Goal: Task Accomplishment & Management: Manage account settings

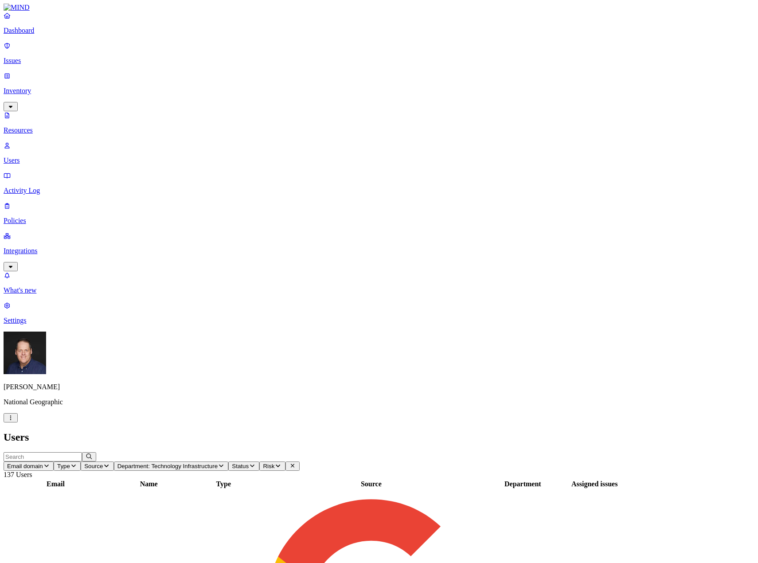
scroll to position [55, 0]
click at [40, 57] on p "Issues" at bounding box center [379, 61] width 751 height 8
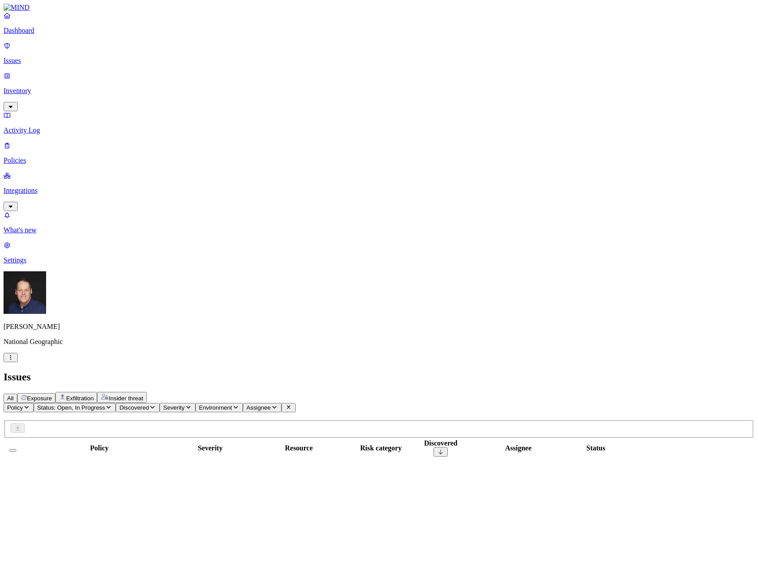
click at [52, 395] on span "Exposure" at bounding box center [39, 398] width 25 height 7
click at [94, 395] on span "Exfiltration" at bounding box center [79, 398] width 27 height 7
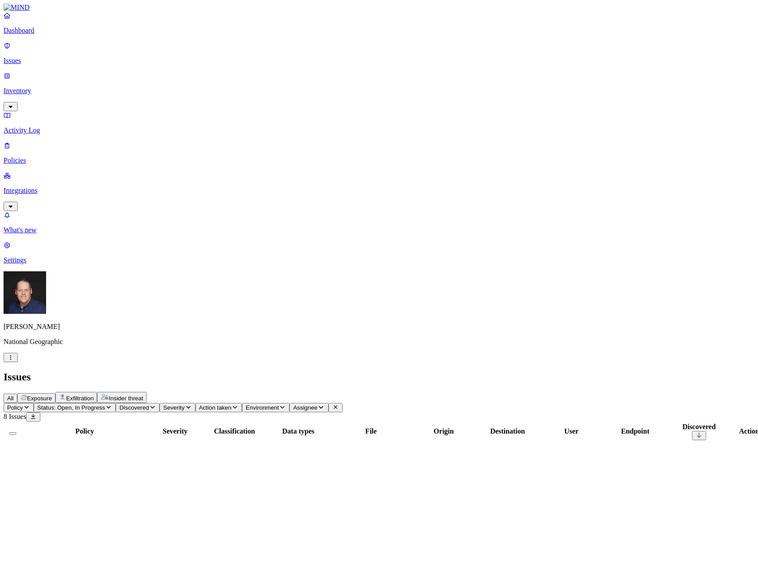
click at [52, 395] on span "Exposure" at bounding box center [39, 398] width 25 height 7
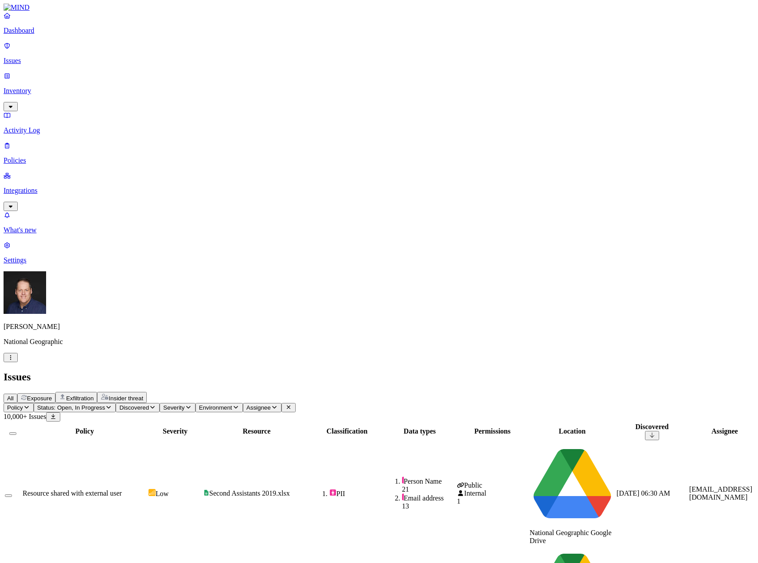
click at [116, 403] on button "Status: Open, In Progress" at bounding box center [75, 407] width 82 height 9
click at [29, 406] on icon "button" at bounding box center [26, 407] width 4 height 3
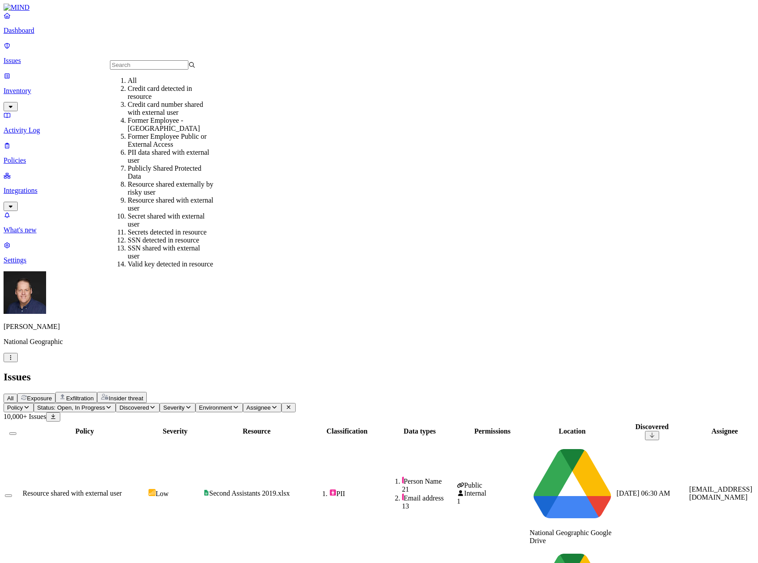
click at [178, 116] on div "Credit card number shared with external user" at bounding box center [171, 109] width 86 height 16
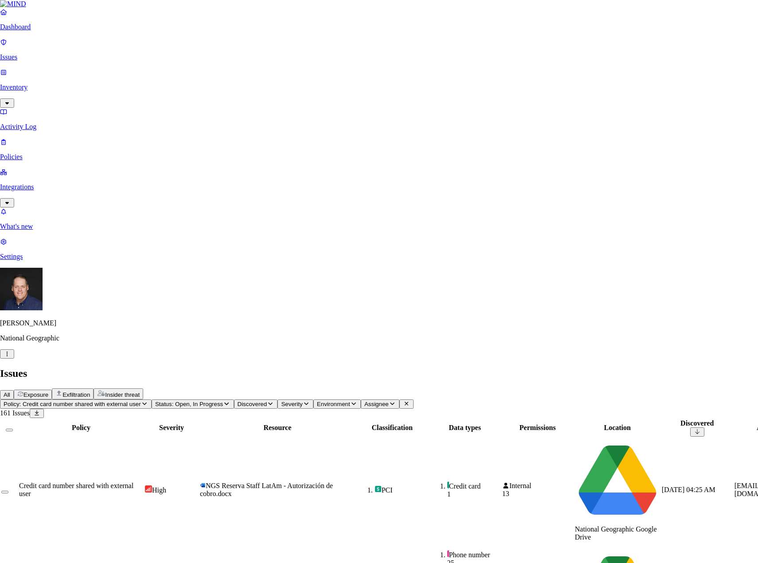
select select "Issue Remediated"
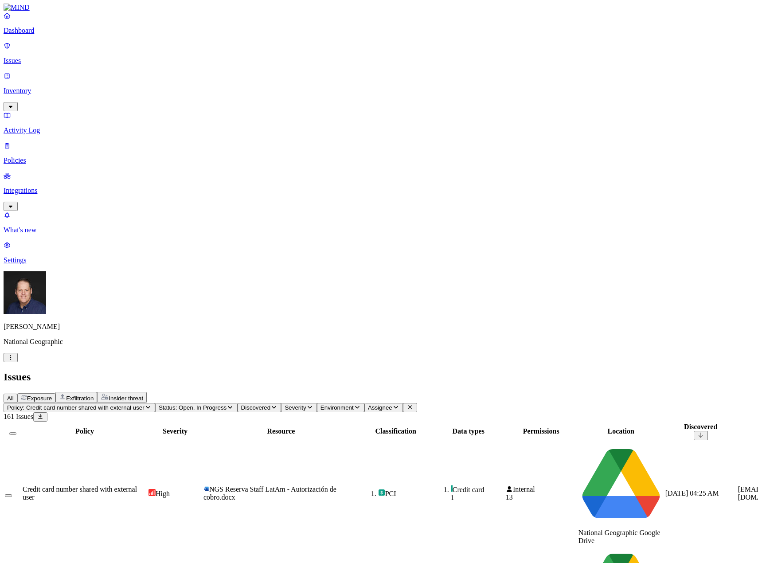
click at [137, 485] on span "Credit card number shared with external user" at bounding box center [80, 493] width 114 height 16
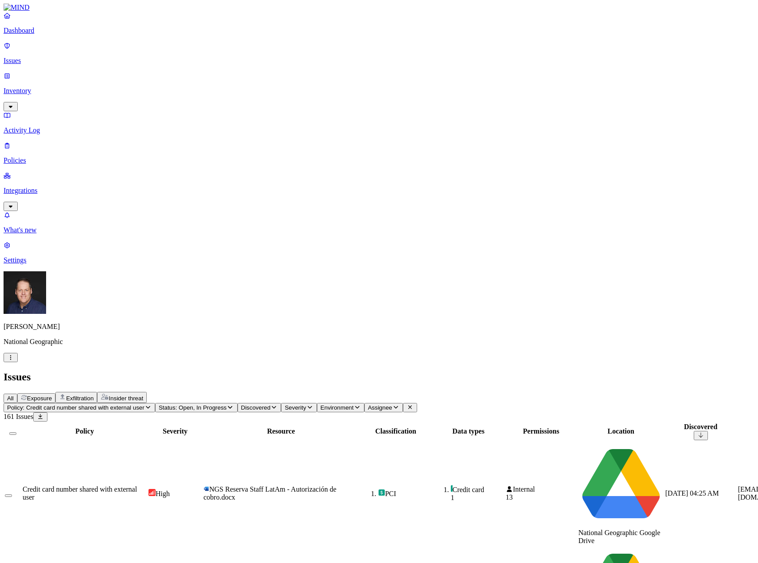
click at [392, 404] on span "Assignee" at bounding box center [380, 407] width 24 height 7
type input "sof"
click at [92, 152] on nav "Dashboard Issues Inventory Activity Log Policies Integrations What's new 1 Sett…" at bounding box center [379, 138] width 751 height 253
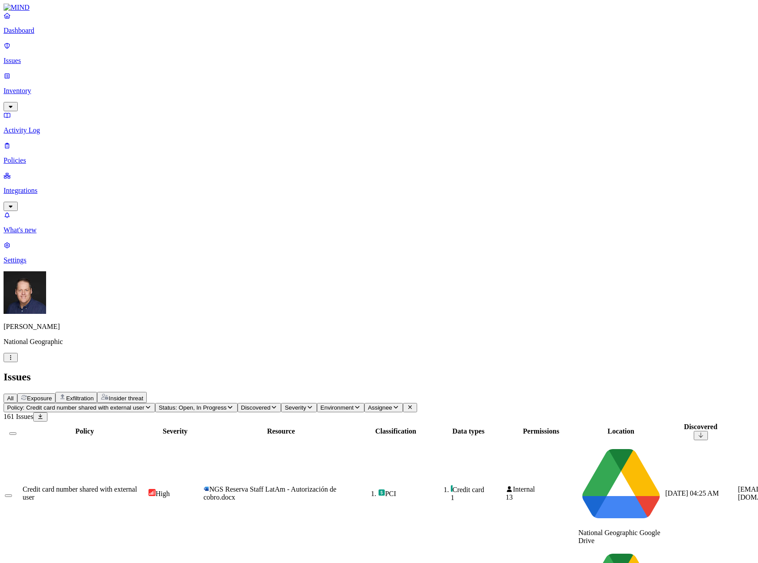
scroll to position [87, 0]
click at [399, 404] on icon "button" at bounding box center [395, 407] width 7 height 6
type input "stol"
click at [454, 98] on div "[EMAIL_ADDRESS][DOMAIN_NAME]" at bounding box center [489, 93] width 86 height 16
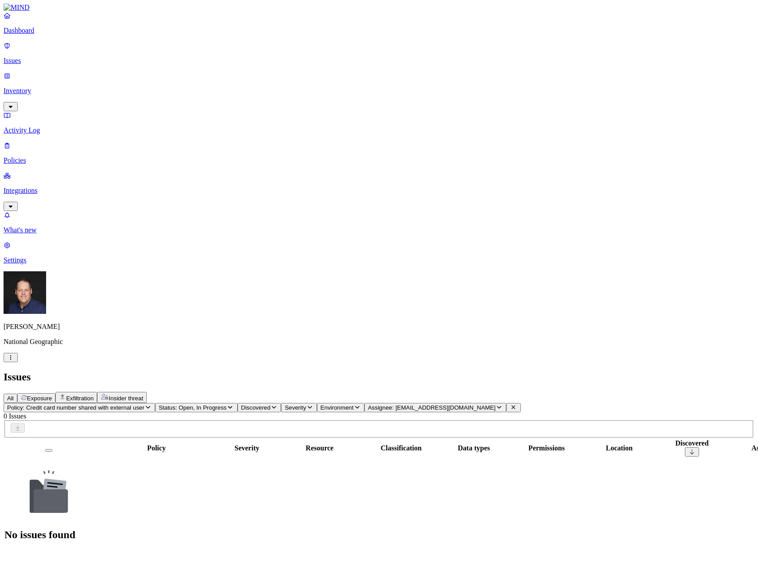
click at [496, 404] on span "Assignee: [EMAIL_ADDRESS][DOMAIN_NAME]" at bounding box center [432, 407] width 128 height 7
type input "stolo"
click at [473, 113] on div "[EMAIL_ADDRESS][DOMAIN_NAME]" at bounding box center [489, 109] width 86 height 16
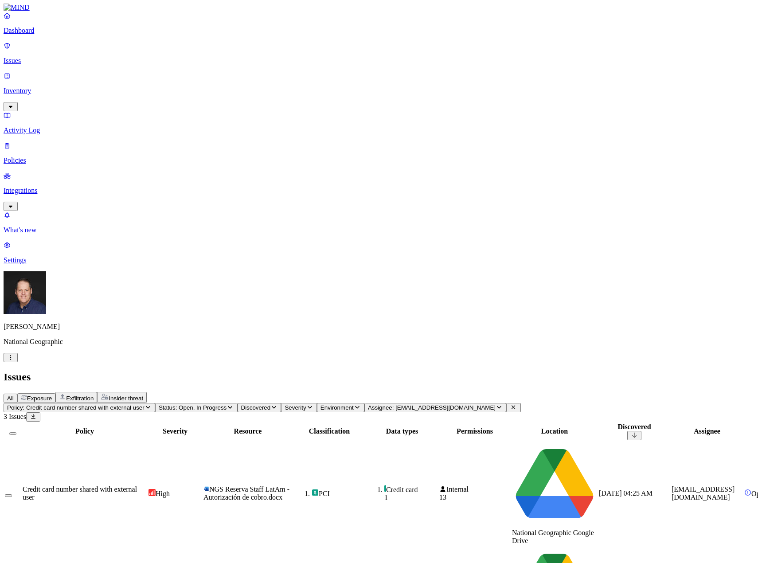
drag, startPoint x: 252, startPoint y: 74, endPoint x: 270, endPoint y: 73, distance: 17.8
click at [164, 435] on div at bounding box center [102, 435] width 124 height 0
drag, startPoint x: 411, startPoint y: 71, endPoint x: 453, endPoint y: 72, distance: 41.2
click at [333, 435] on div at bounding box center [289, 435] width 89 height 0
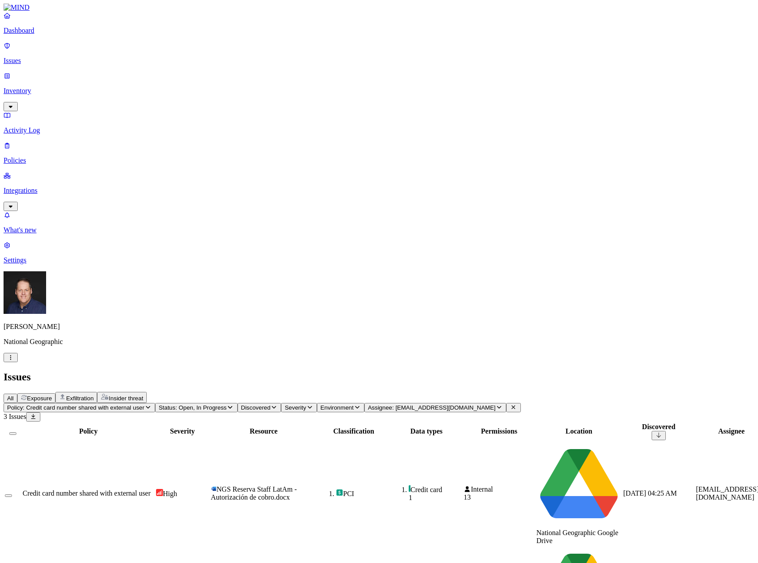
drag, startPoint x: 614, startPoint y: 154, endPoint x: 604, endPoint y: 155, distance: 9.8
drag, startPoint x: 534, startPoint y: 32, endPoint x: 549, endPoint y: 32, distance: 15.1
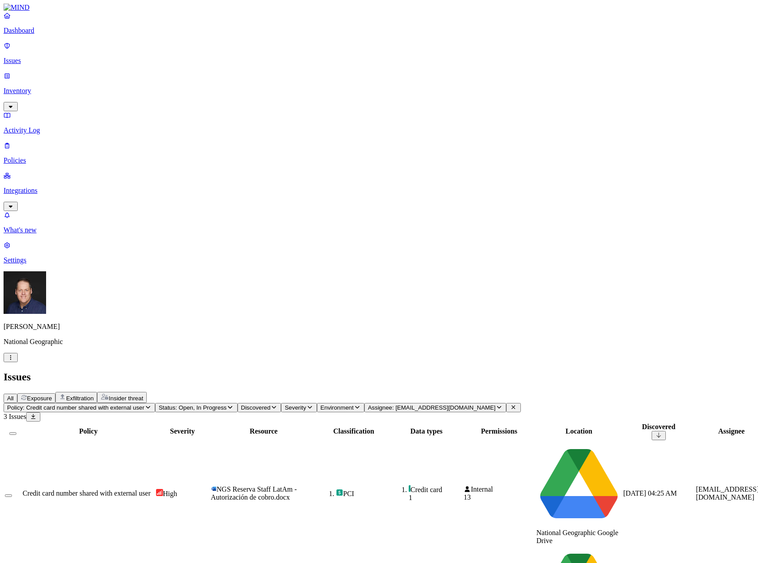
drag, startPoint x: 530, startPoint y: 31, endPoint x: 703, endPoint y: 31, distance: 172.9
copy h3 "NGS Reserva de Sala - Autorización de cobro.docx.pdf"
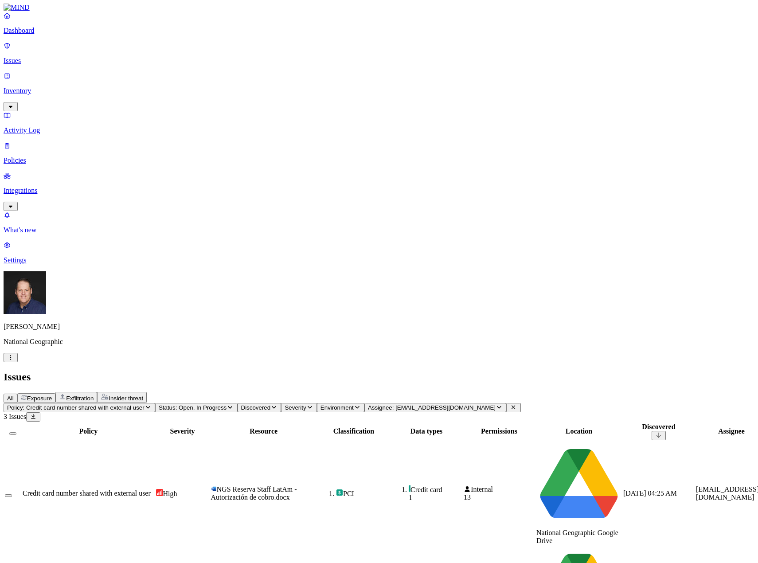
drag, startPoint x: 515, startPoint y: 8, endPoint x: 533, endPoint y: 44, distance: 40.6
drag, startPoint x: 696, startPoint y: 30, endPoint x: 532, endPoint y: 33, distance: 164.1
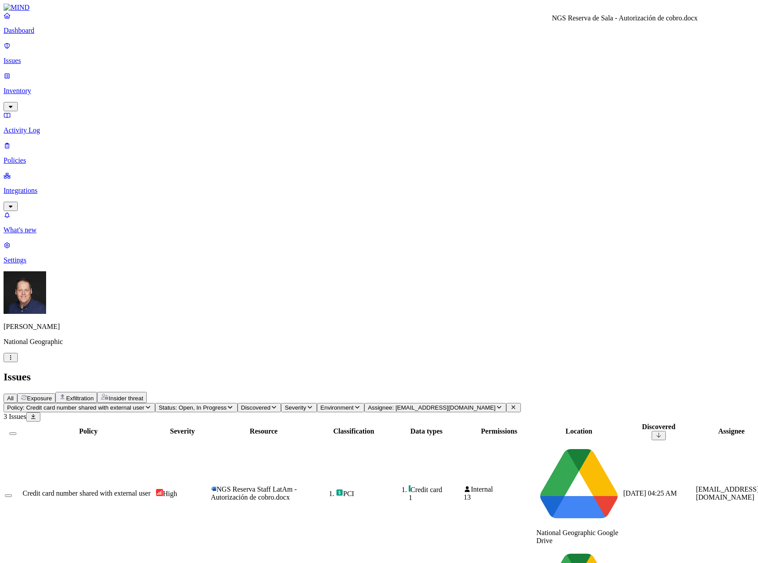
click at [151, 489] on span "Credit card number shared with external user" at bounding box center [87, 493] width 128 height 8
drag, startPoint x: 707, startPoint y: 33, endPoint x: 531, endPoint y: 35, distance: 176.0
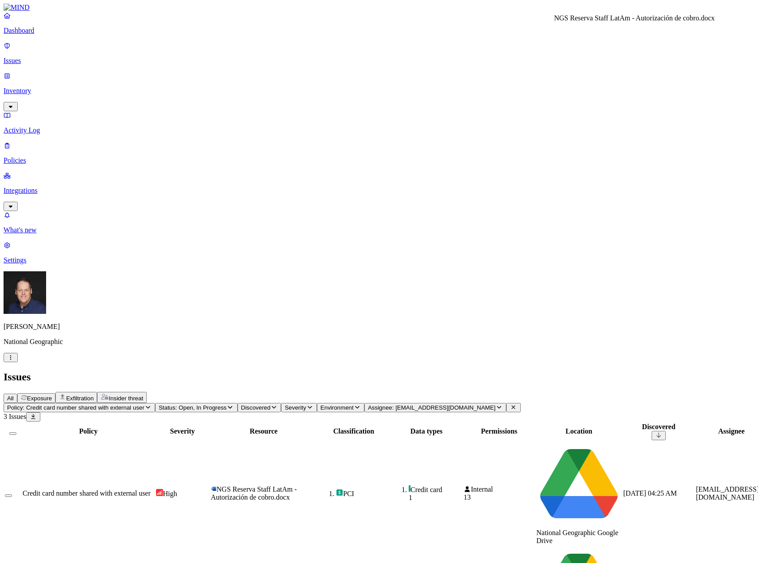
copy h3 "NGS Reserva Staff LatAm - Autorización de cobro.docx"
drag, startPoint x: 502, startPoint y: 9, endPoint x: 460, endPoint y: 65, distance: 70.3
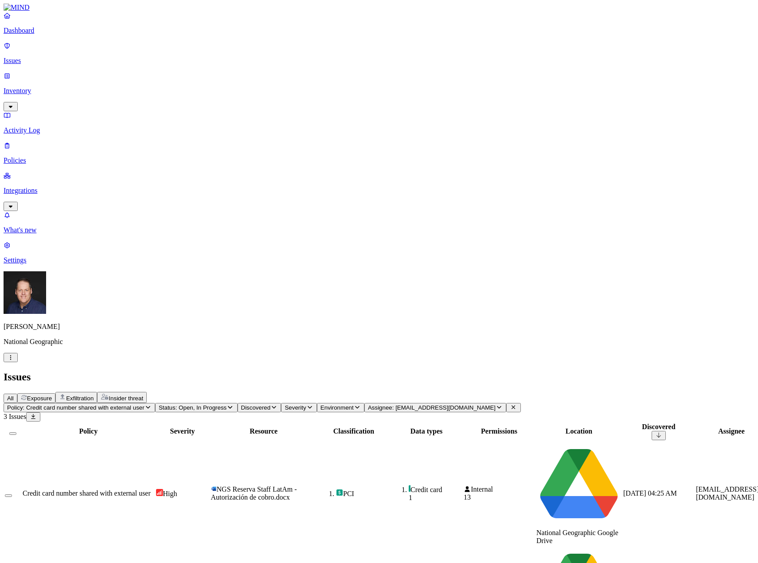
scroll to position [44, 0]
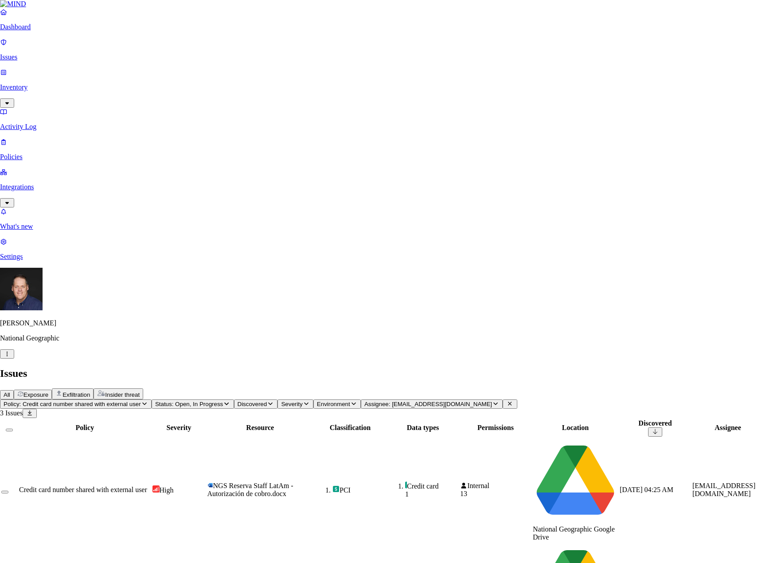
select select "Issue Remediated"
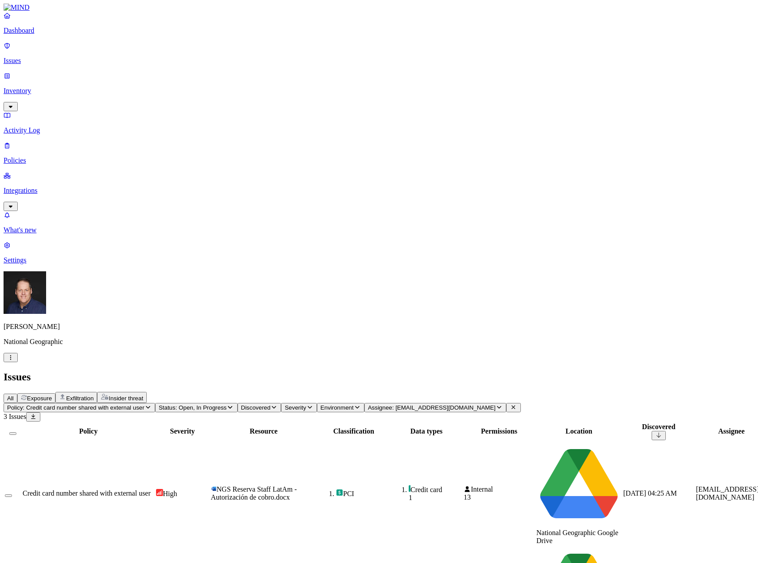
scroll to position [0, 0]
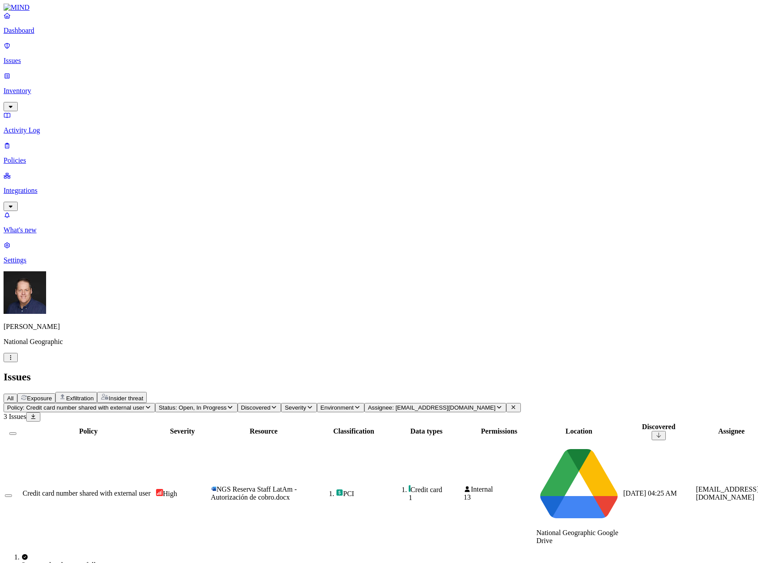
click at [269, 422] on div "Policy Severity Resource Classification Data types Permissions Location Discove…" at bounding box center [379, 484] width 751 height 125
click at [152, 404] on icon "button" at bounding box center [148, 407] width 7 height 6
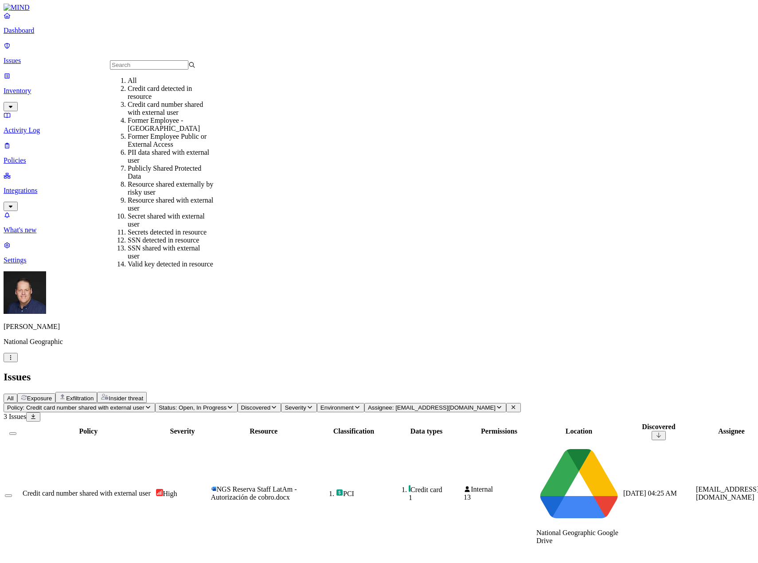
click at [158, 85] on div "All" at bounding box center [171, 81] width 86 height 8
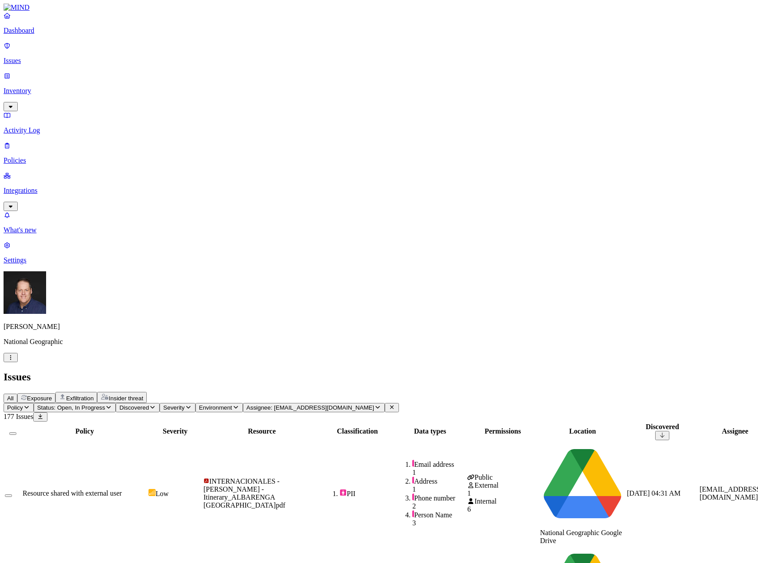
scroll to position [85, 0]
drag, startPoint x: 279, startPoint y: 526, endPoint x: 304, endPoint y: 520, distance: 25.7
click at [149, 404] on span "Discovered" at bounding box center [134, 407] width 30 height 7
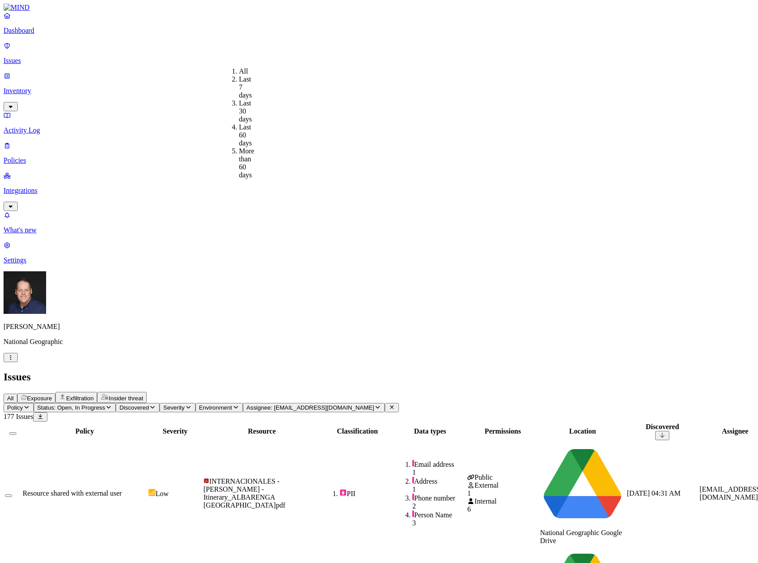
click at [184, 404] on span "Severity" at bounding box center [173, 407] width 21 height 7
click at [232, 404] on span "Environment" at bounding box center [215, 407] width 33 height 7
click at [140, 489] on div "Resource shared with external user" at bounding box center [85, 493] width 124 height 8
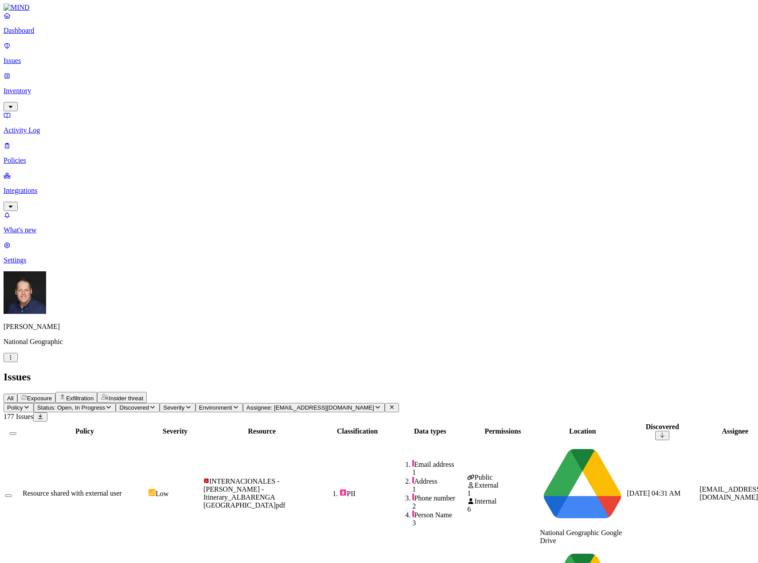
click at [248, 477] on span "INTERNACIONALES - [PERSON_NAME] - Itinerary_ALBARENGA [GEOGRAPHIC_DATA]pdf" at bounding box center [244, 492] width 82 height 31
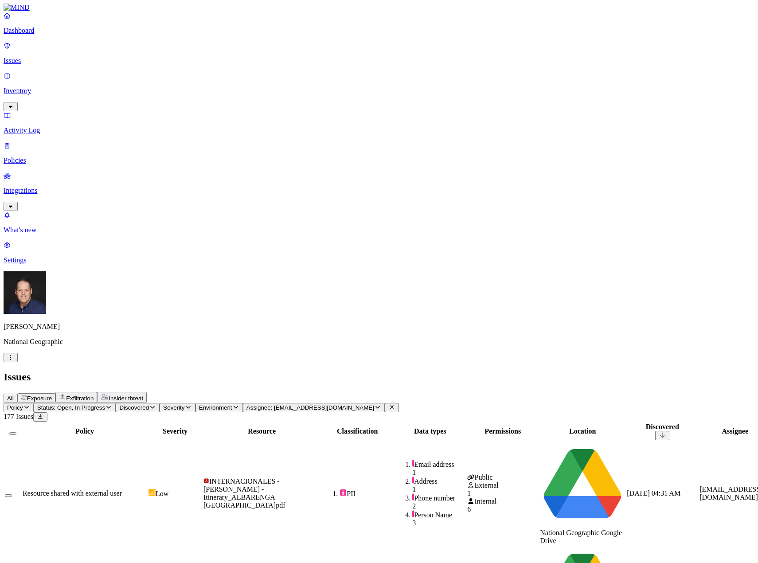
scroll to position [0, 103]
click at [381, 404] on icon "button" at bounding box center [377, 407] width 7 height 6
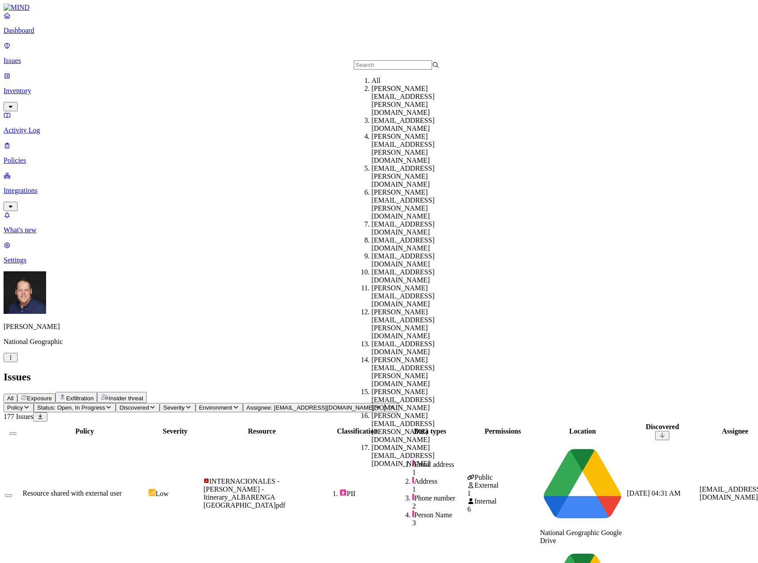
click at [381, 404] on icon "button" at bounding box center [377, 407] width 7 height 6
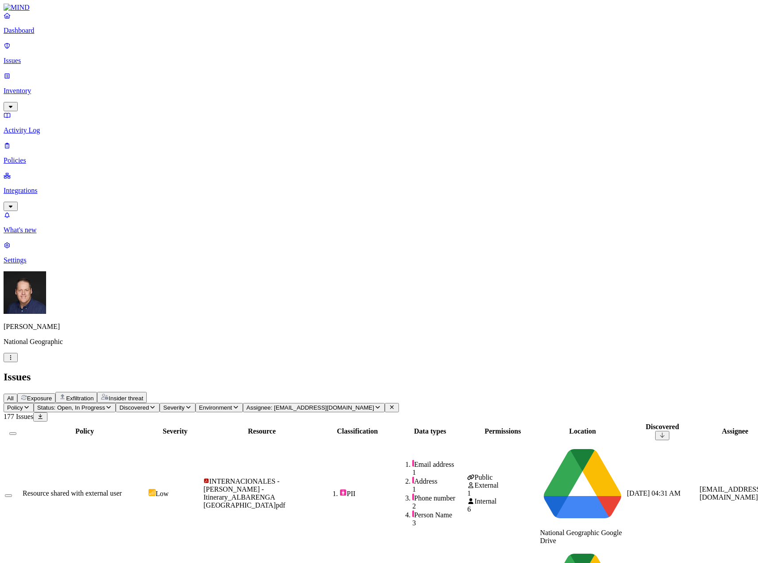
click at [105, 404] on span "Status: Open, In Progress" at bounding box center [71, 407] width 68 height 7
click at [156, 404] on icon "button" at bounding box center [152, 407] width 7 height 6
click at [192, 404] on icon "button" at bounding box center [188, 407] width 7 height 6
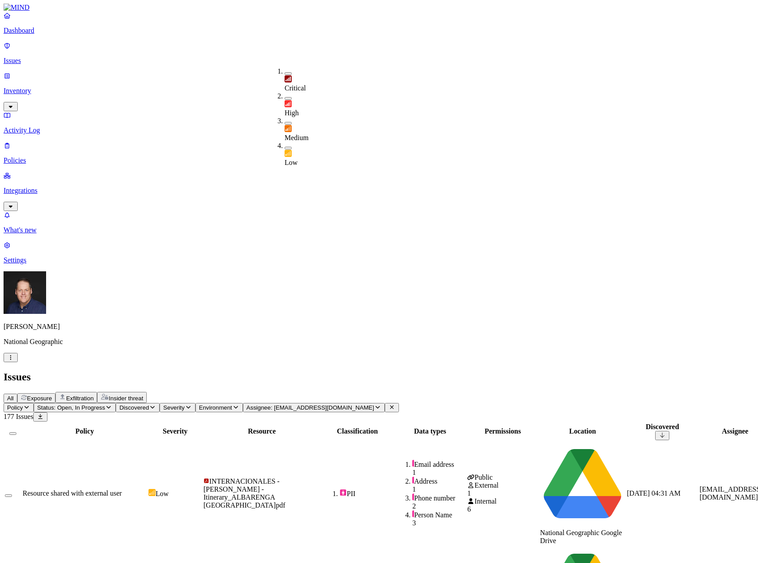
click at [192, 404] on icon "button" at bounding box center [188, 407] width 7 height 6
click at [94, 395] on span "Exfiltration" at bounding box center [79, 398] width 27 height 7
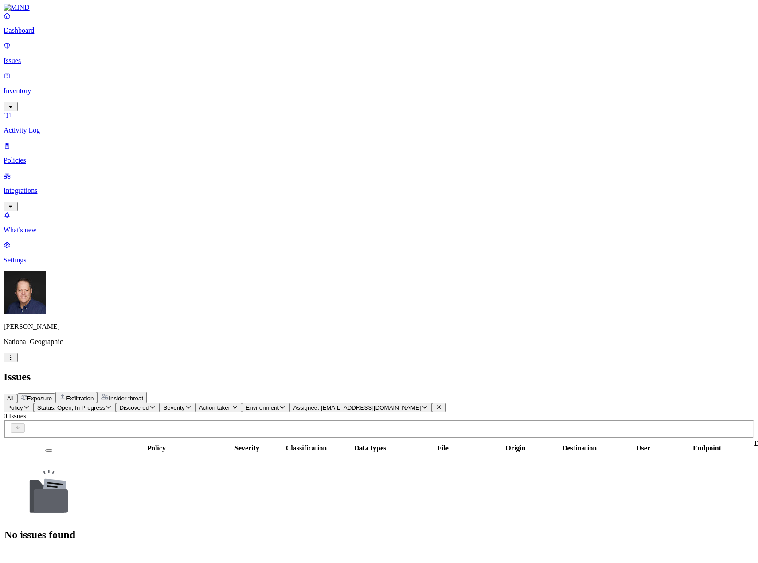
click at [421, 404] on span "Assignee: [EMAIL_ADDRESS][DOMAIN_NAME]" at bounding box center [357, 407] width 128 height 7
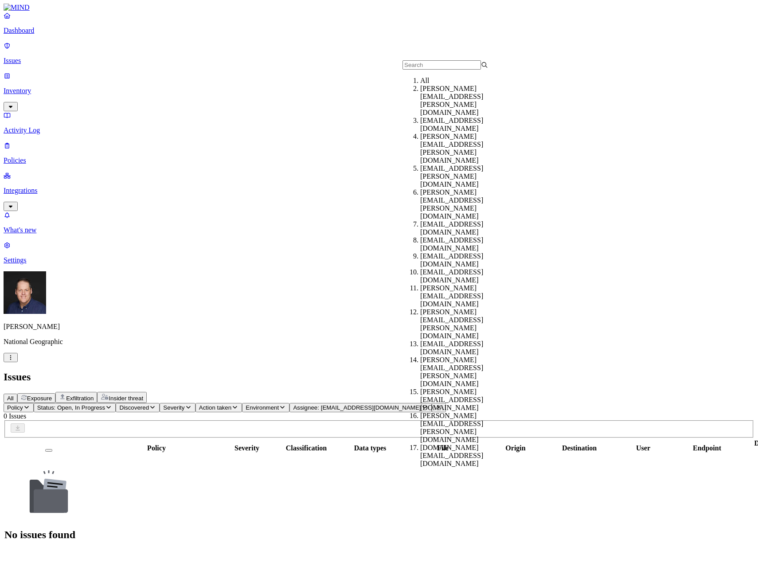
click at [427, 83] on div "All" at bounding box center [463, 81] width 86 height 8
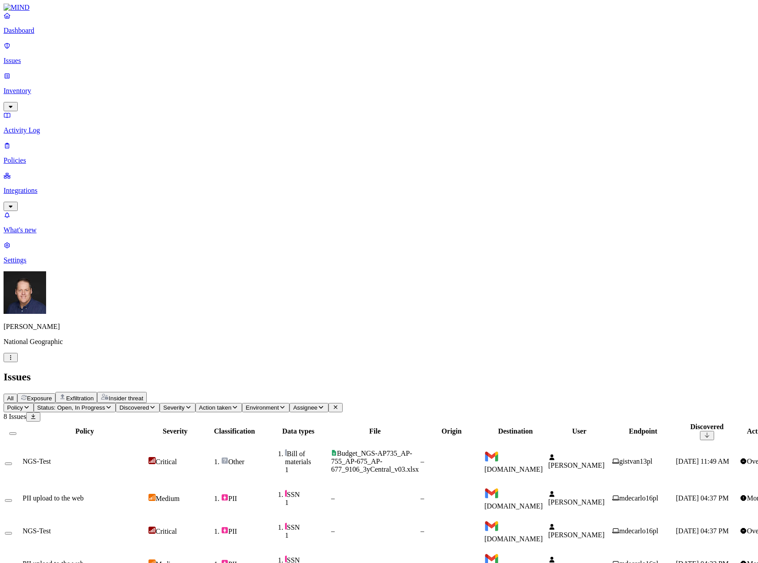
click at [42, 157] on p "Policies" at bounding box center [379, 161] width 751 height 8
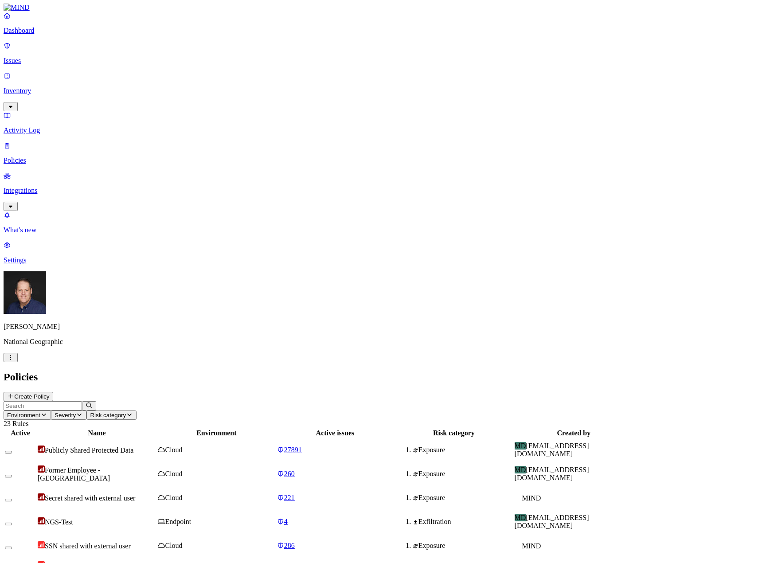
click at [156, 517] on div "NGS-Test" at bounding box center [97, 521] width 118 height 9
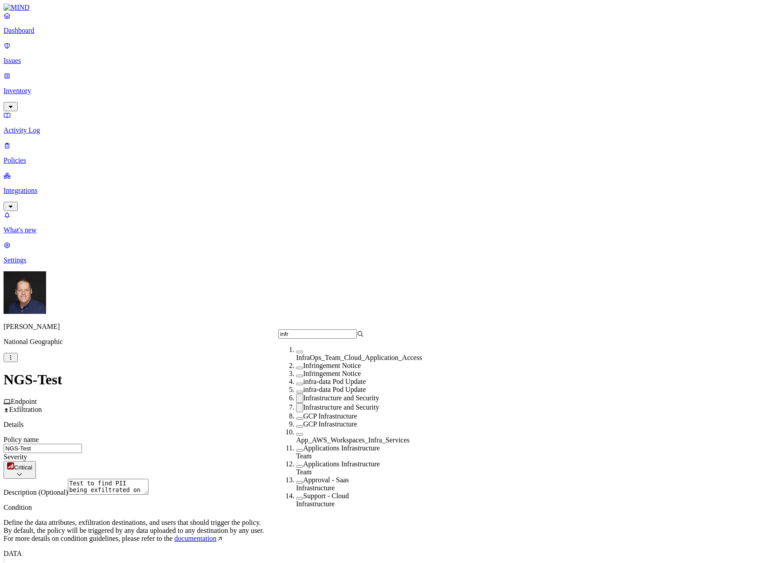
scroll to position [37, 0]
type input "infr"
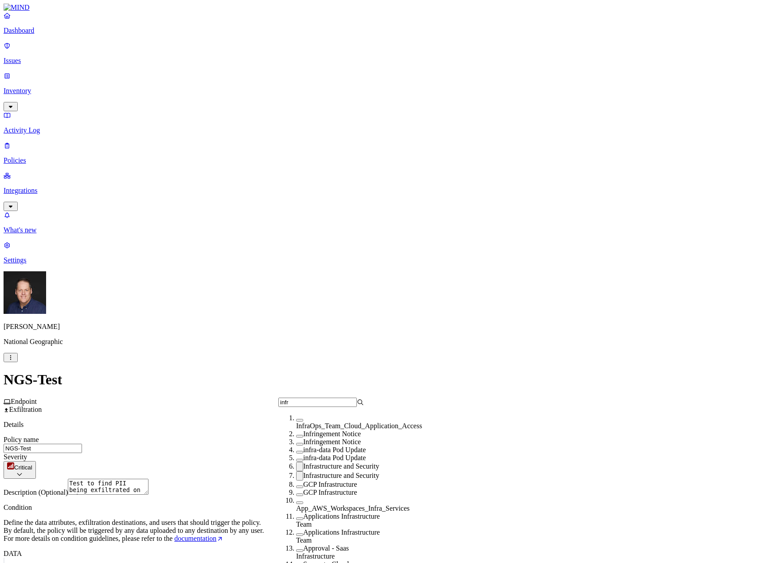
scroll to position [0, 0]
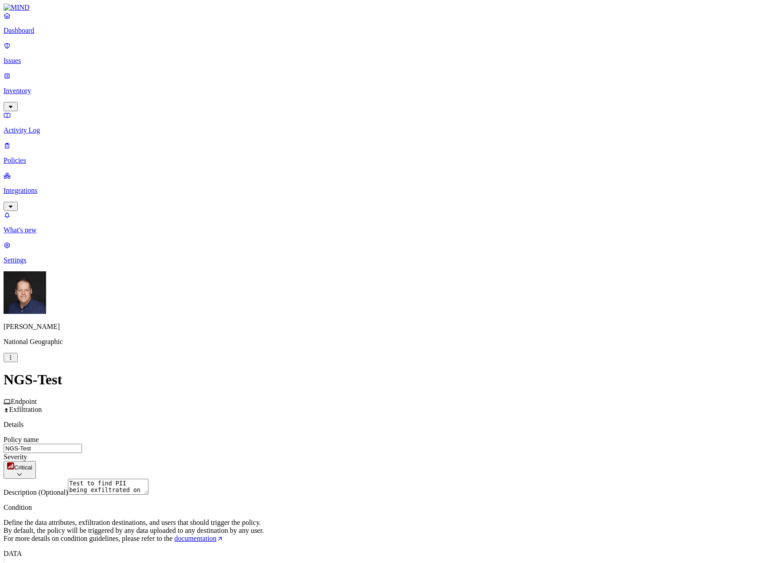
scroll to position [89, 0]
click at [31, 264] on p "Settings" at bounding box center [379, 260] width 751 height 8
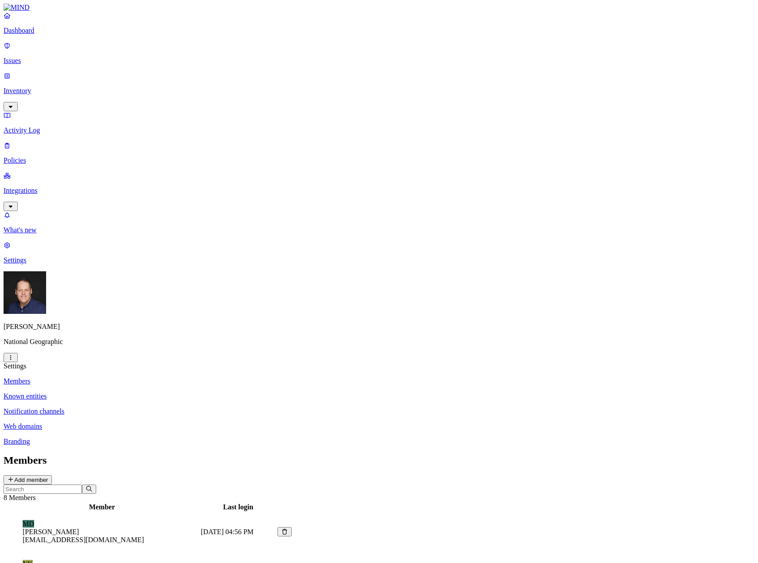
click at [130, 392] on p "Known entities" at bounding box center [379, 396] width 751 height 8
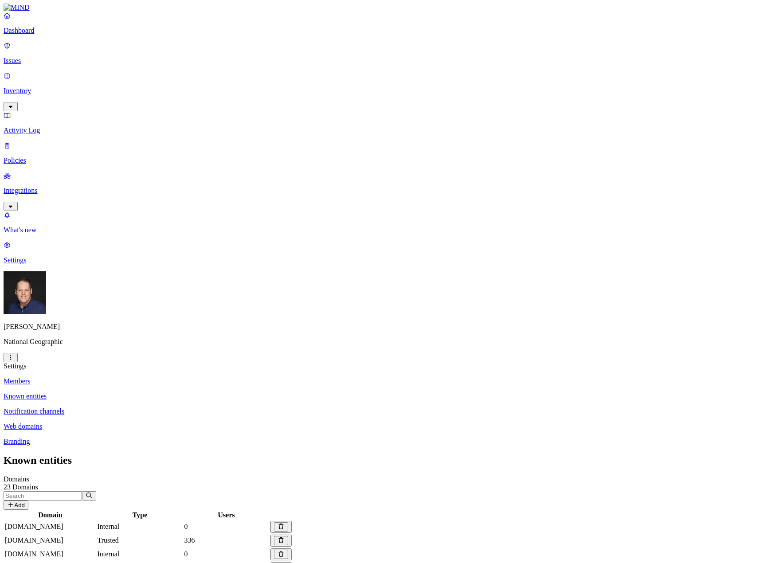
click at [145, 407] on p "Notification channels" at bounding box center [379, 411] width 751 height 8
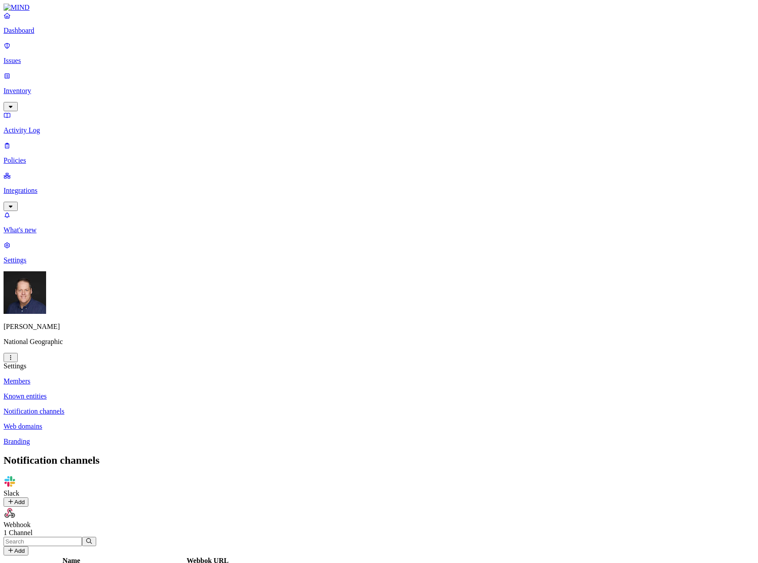
click at [123, 438] on p "Branding" at bounding box center [379, 442] width 751 height 8
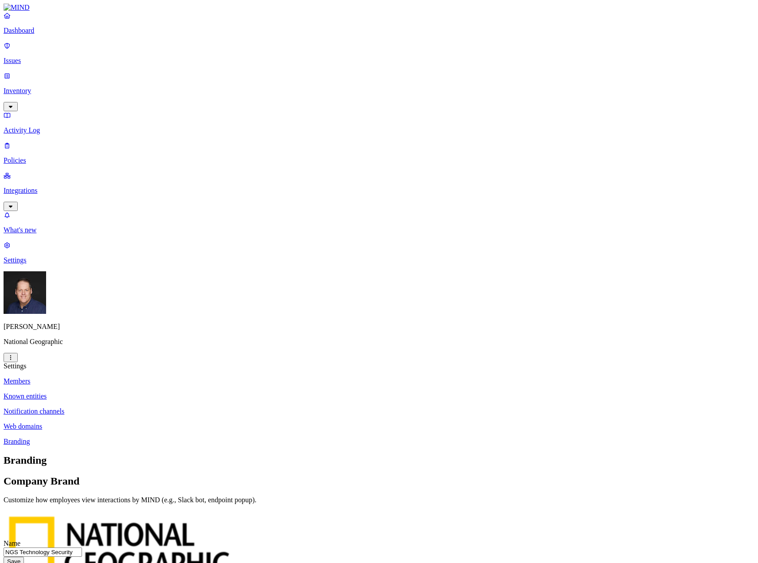
click at [30, 141] on link "Policies" at bounding box center [379, 152] width 751 height 23
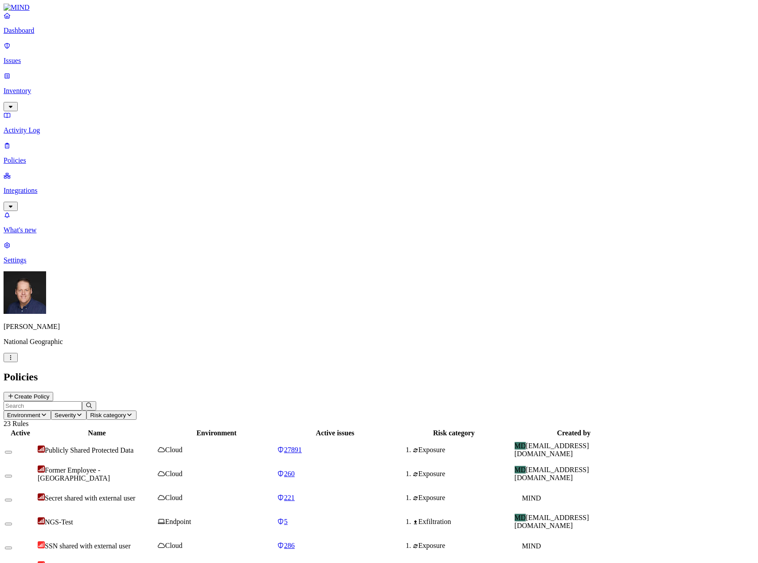
click at [53, 392] on button "Create Policy" at bounding box center [29, 396] width 50 height 9
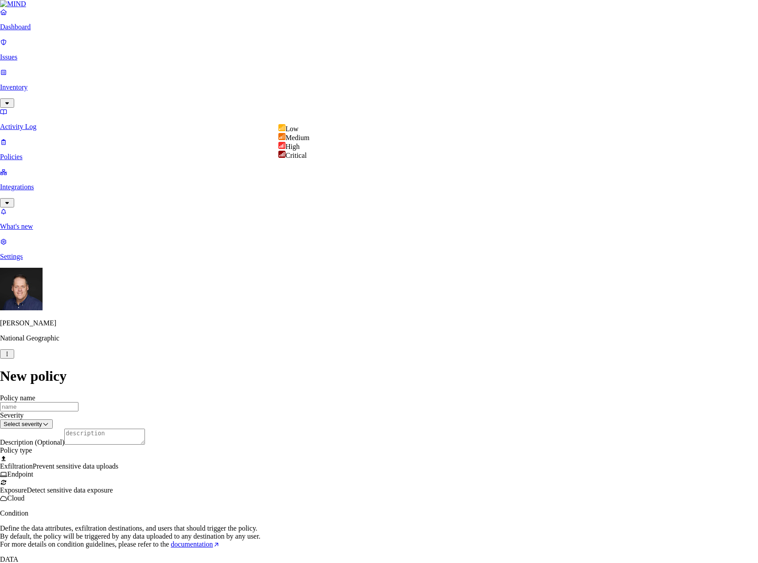
click at [429, 113] on html "Dashboard Issues Inventory Activity Log Policies Integrations What's new 1 Sett…" at bounding box center [379, 460] width 758 height 920
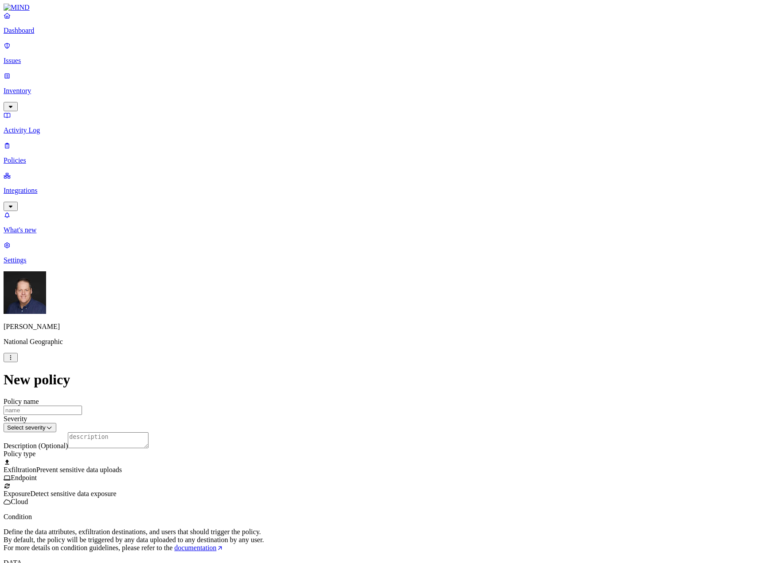
click at [283, 482] on div at bounding box center [379, 482] width 751 height 0
click at [335, 269] on label "Classification" at bounding box center [332, 265] width 39 height 8
drag, startPoint x: 322, startPoint y: 351, endPoint x: 326, endPoint y: 343, distance: 8.9
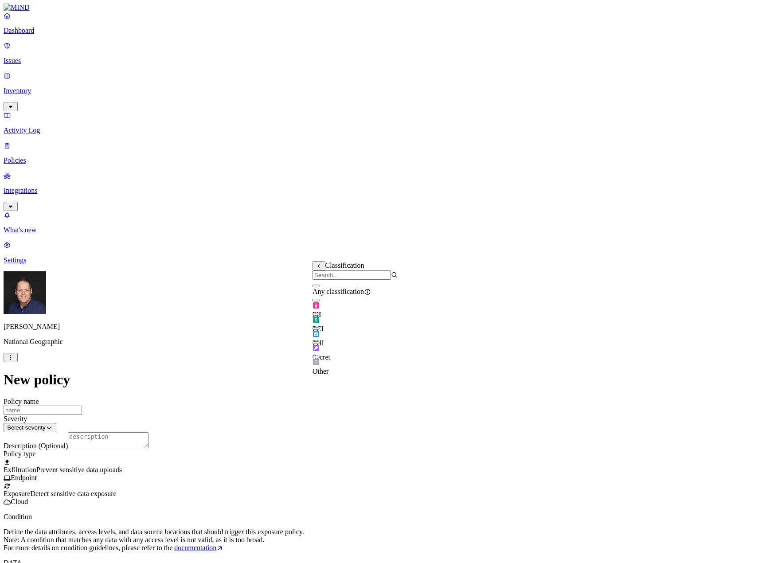
click at [323, 350] on div "Secret" at bounding box center [356, 349] width 86 height 25
click at [324, 336] on div "PHI" at bounding box center [356, 334] width 86 height 25
click at [320, 316] on button "button" at bounding box center [316, 314] width 7 height 3
click at [320, 314] on div "PII" at bounding box center [356, 306] width 86 height 25
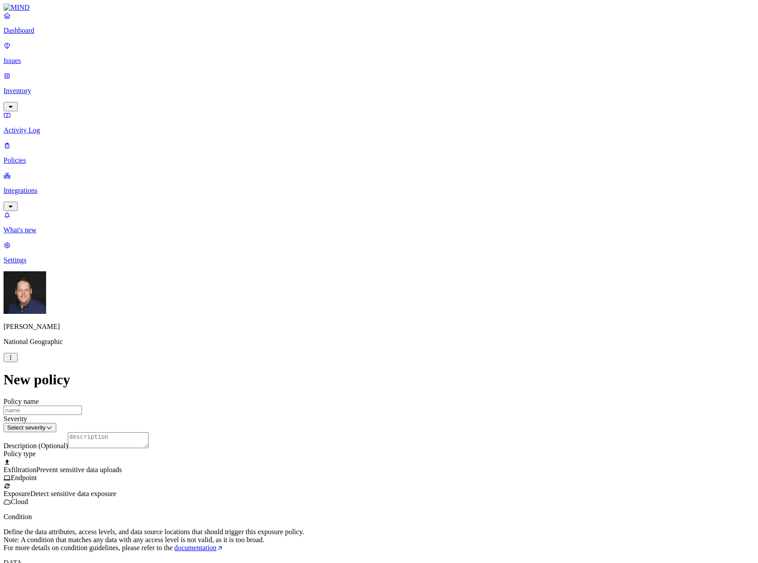
click at [331, 334] on label "Public access" at bounding box center [322, 335] width 18 height 16
click at [356, 323] on label "Anyone with link" at bounding box center [335, 316] width 44 height 16
click at [340, 355] on label "Specific application" at bounding box center [328, 358] width 31 height 16
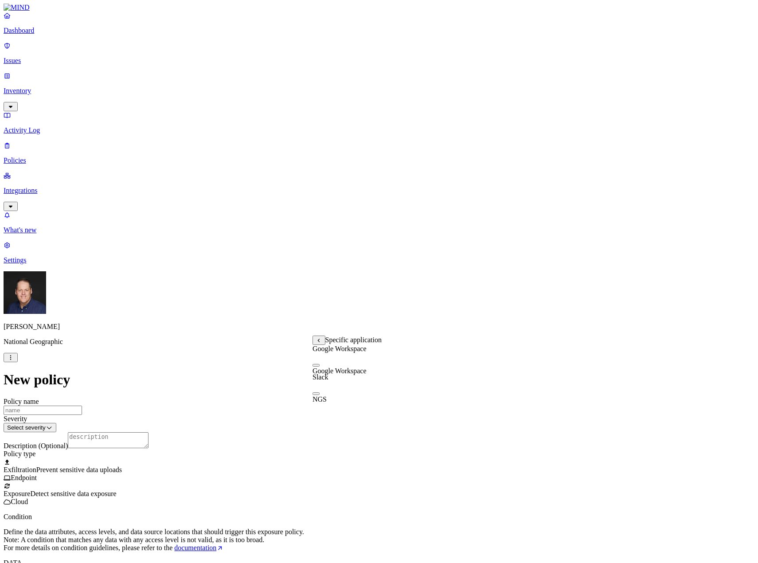
click at [325, 374] on div "Google Workspace" at bounding box center [347, 367] width 69 height 16
click at [39, 57] on p "Issues" at bounding box center [379, 61] width 751 height 8
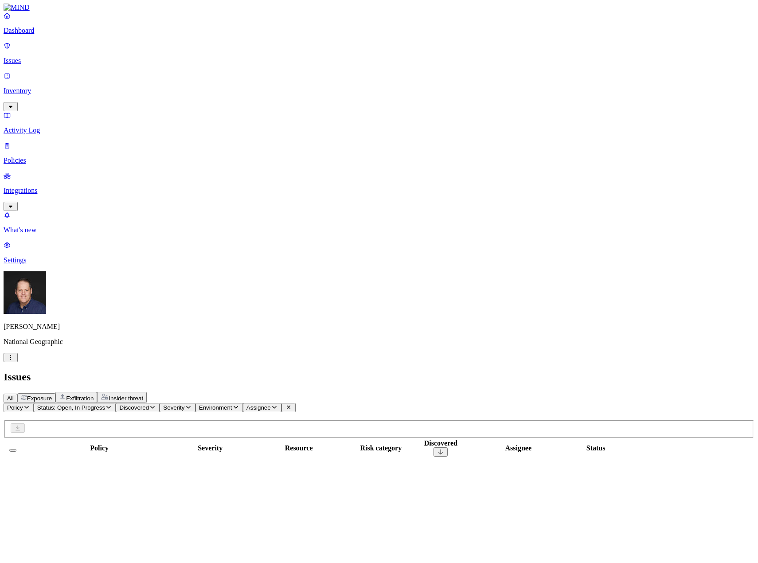
click at [52, 395] on span "Exposure" at bounding box center [39, 398] width 25 height 7
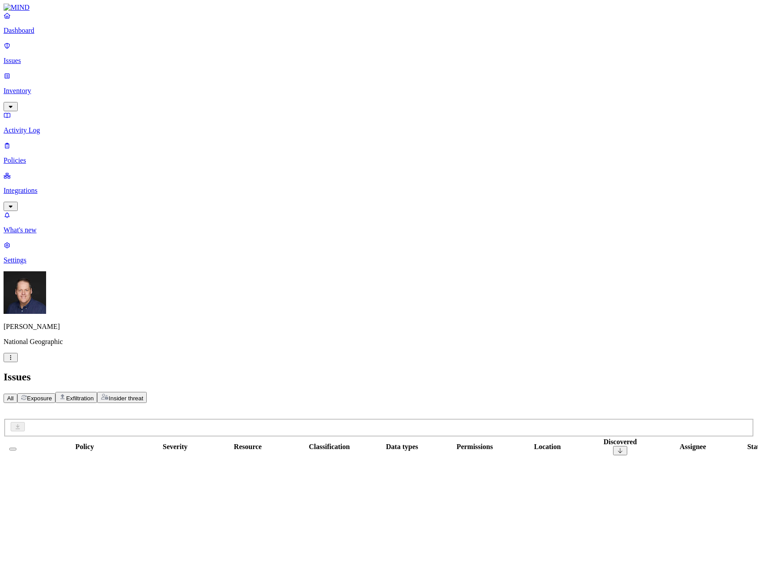
click at [143, 393] on div "Insider threat" at bounding box center [122, 397] width 43 height 8
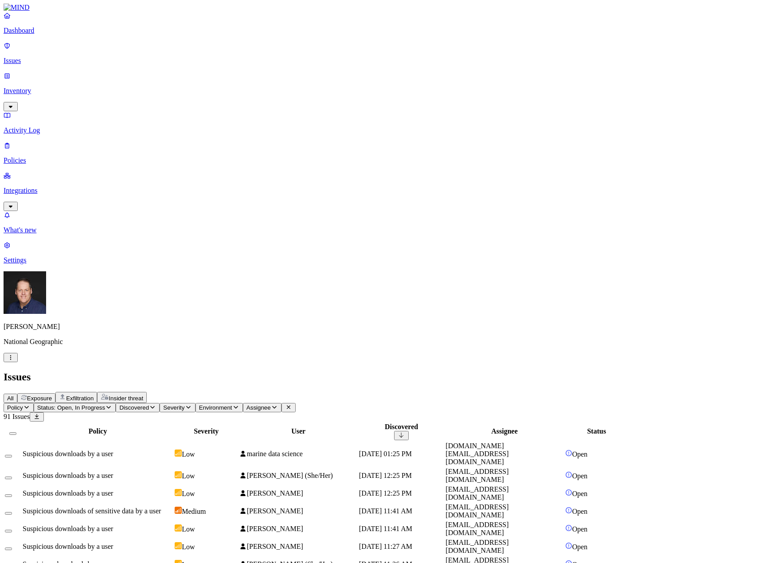
click at [173, 450] on div "Suspicious downloads by a user" at bounding box center [98, 454] width 150 height 8
click at [40, 157] on p "Policies" at bounding box center [379, 161] width 751 height 8
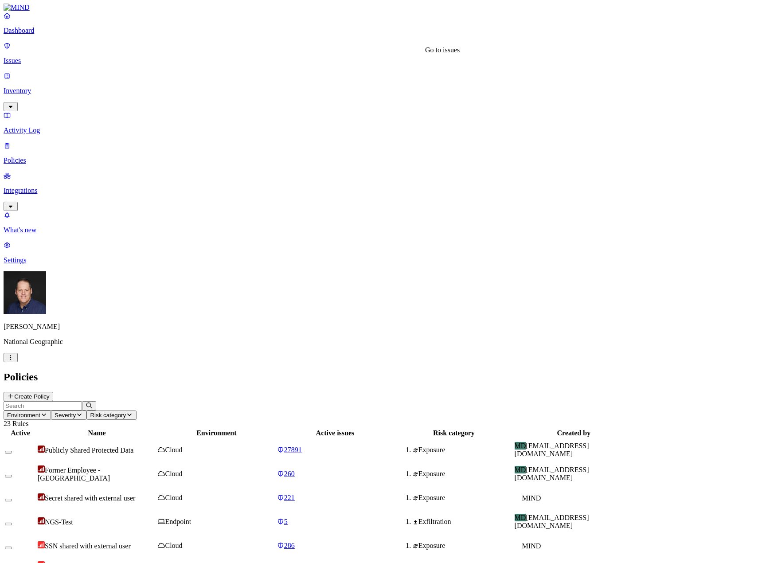
click at [302, 446] on span "27891" at bounding box center [293, 450] width 18 height 8
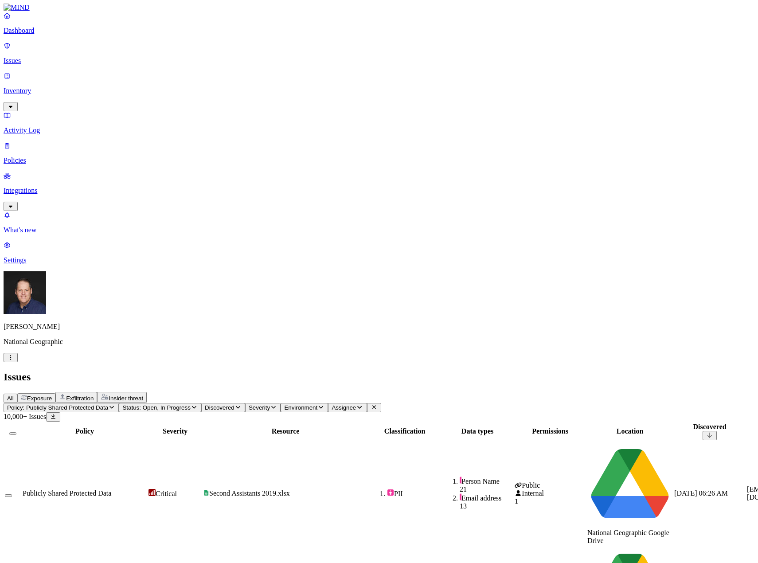
scroll to position [44, 0]
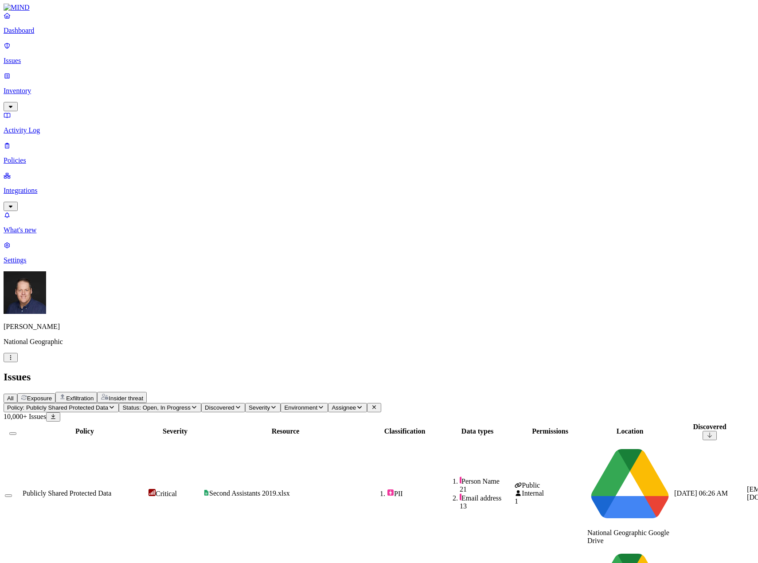
scroll to position [225, 0]
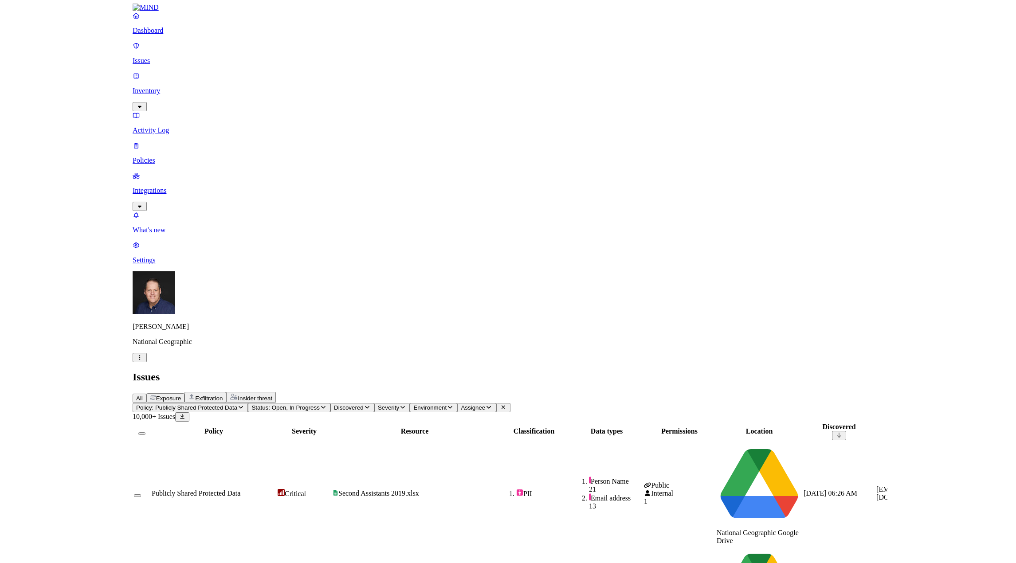
scroll to position [85, 0]
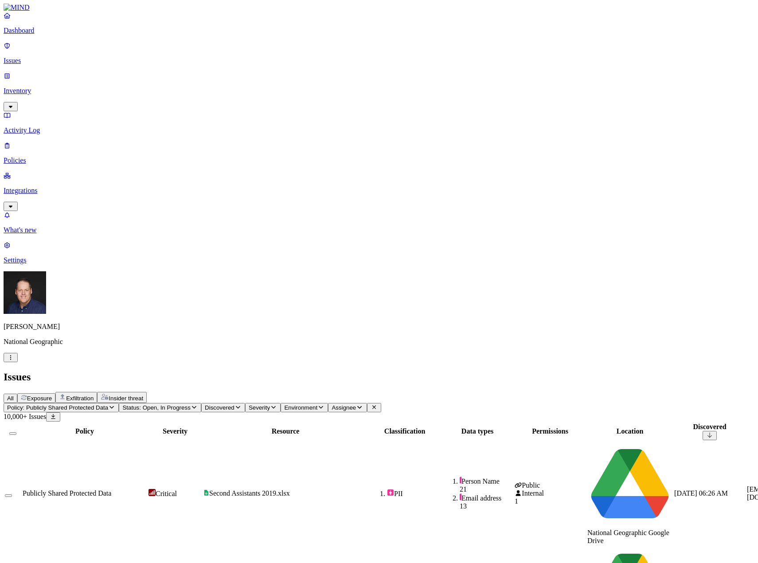
drag, startPoint x: 532, startPoint y: 71, endPoint x: 563, endPoint y: 77, distance: 30.6
click at [543, 435] on div at bounding box center [507, 435] width 71 height 0
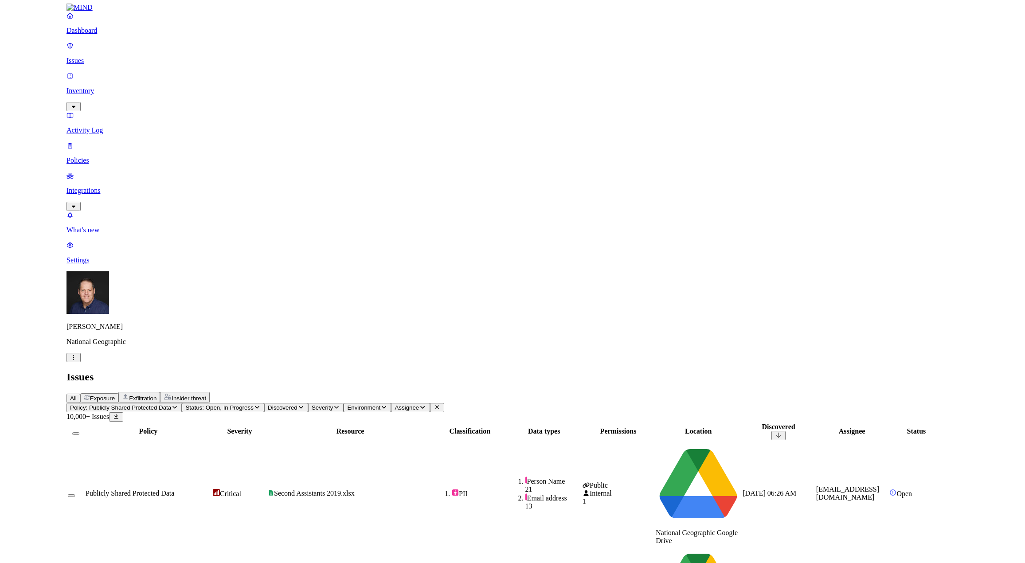
scroll to position [78, 0]
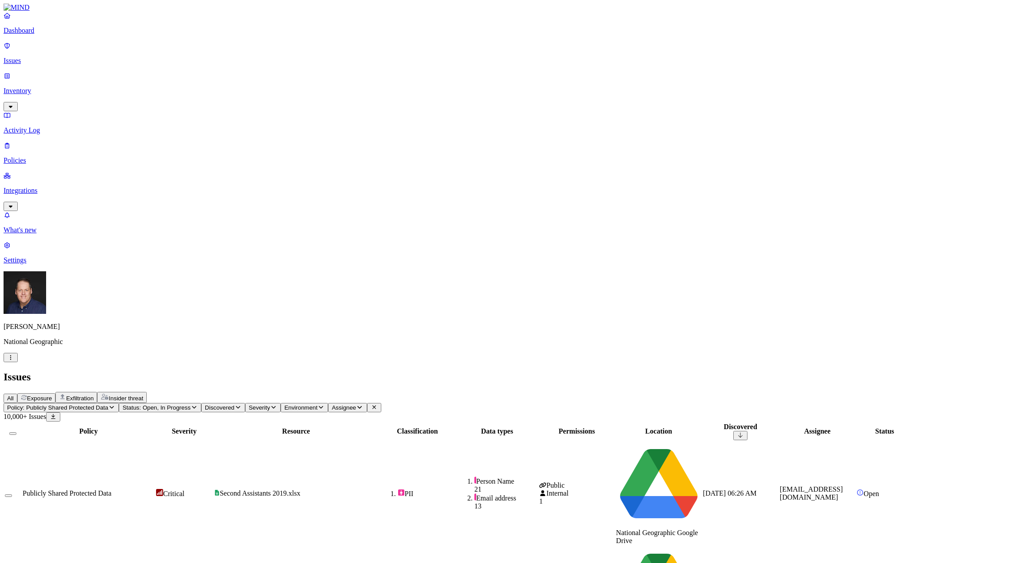
drag, startPoint x: 523, startPoint y: 70, endPoint x: 488, endPoint y: 73, distance: 35.1
click at [455, 423] on th "Classification" at bounding box center [418, 432] width 76 height 18
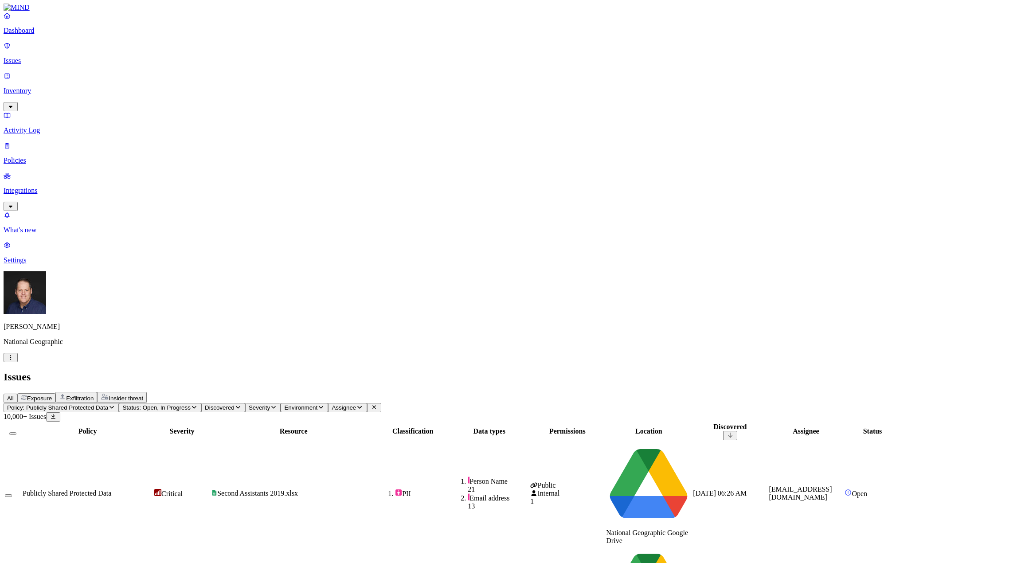
drag, startPoint x: 512, startPoint y: 72, endPoint x: 492, endPoint y: 73, distance: 19.5
click at [449, 423] on th "Classification" at bounding box center [413, 432] width 72 height 18
drag, startPoint x: 272, startPoint y: 70, endPoint x: 227, endPoint y: 71, distance: 45.7
click at [153, 423] on th "Policy" at bounding box center [87, 432] width 131 height 18
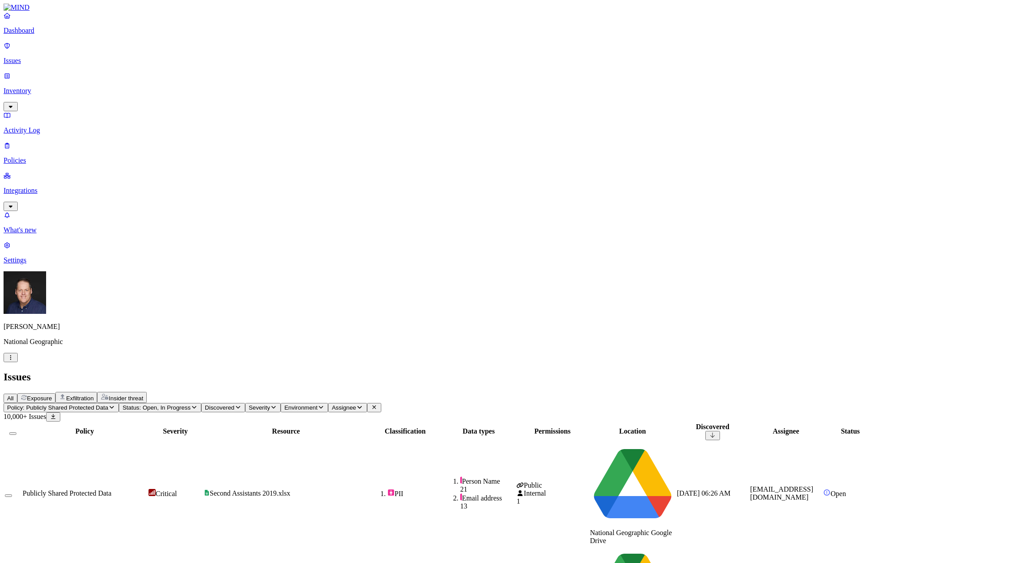
drag, startPoint x: 673, startPoint y: 70, endPoint x: 728, endPoint y: 70, distance: 55.0
click at [643, 435] on div at bounding box center [606, 435] width 71 height 0
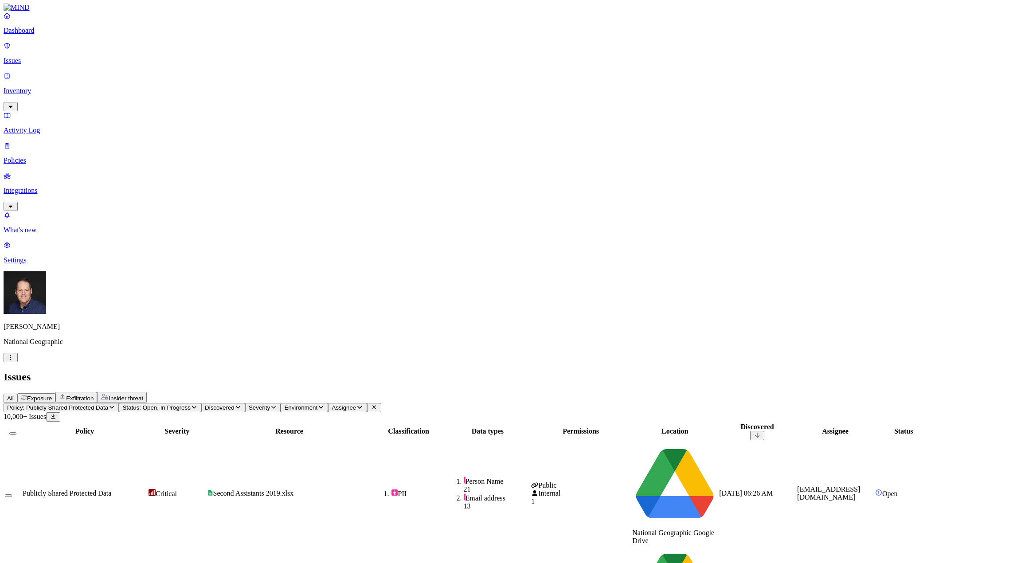
drag, startPoint x: 725, startPoint y: 70, endPoint x: 675, endPoint y: 70, distance: 50.1
click at [580, 435] on div at bounding box center [530, 435] width 99 height 0
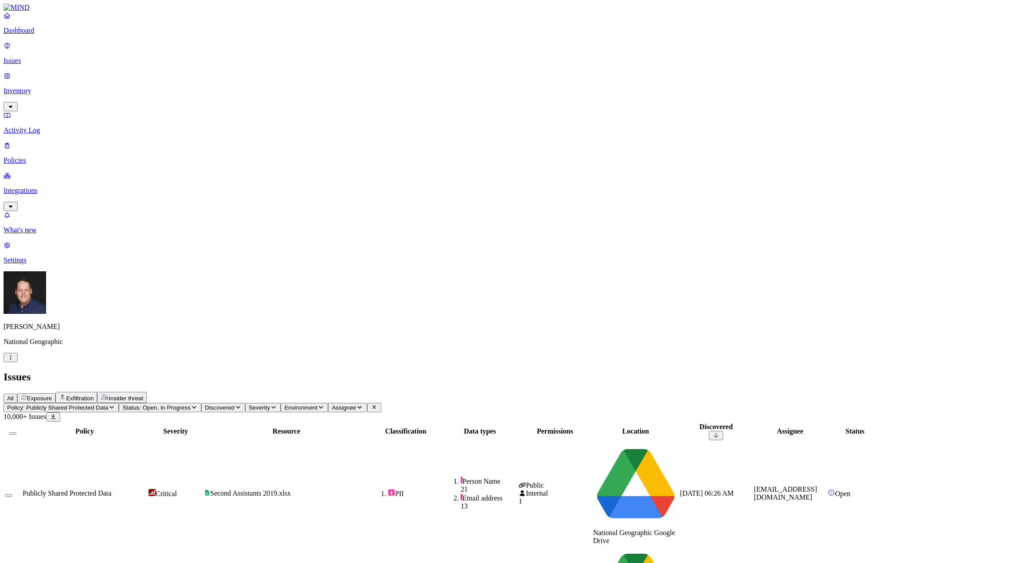
drag, startPoint x: 588, startPoint y: 70, endPoint x: 695, endPoint y: 68, distance: 106.4
click at [623, 435] on div at bounding box center [586, 435] width 74 height 0
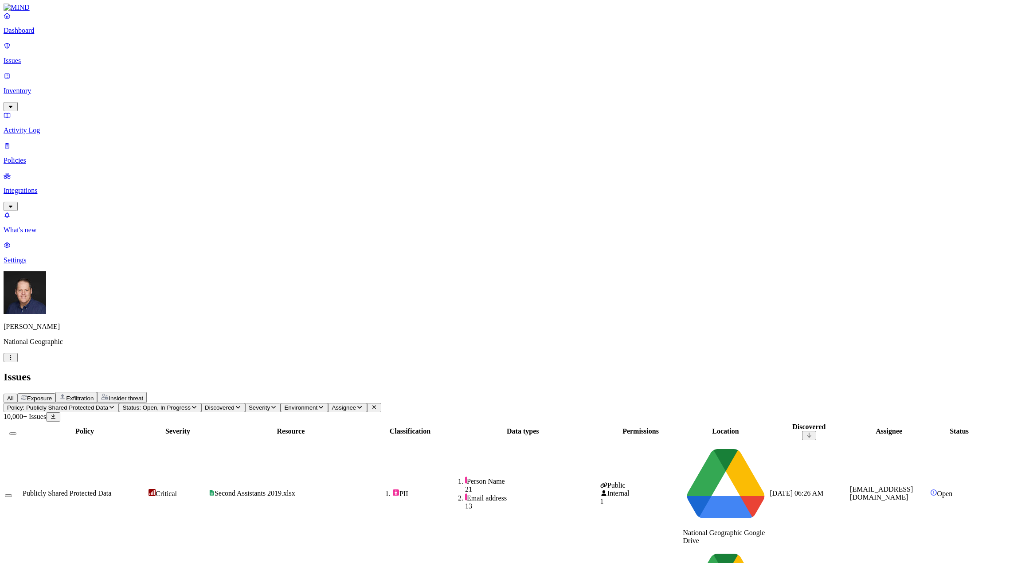
scroll to position [0, 0]
click at [111, 489] on span "Publicly Shared Protected Data" at bounding box center [67, 493] width 89 height 8
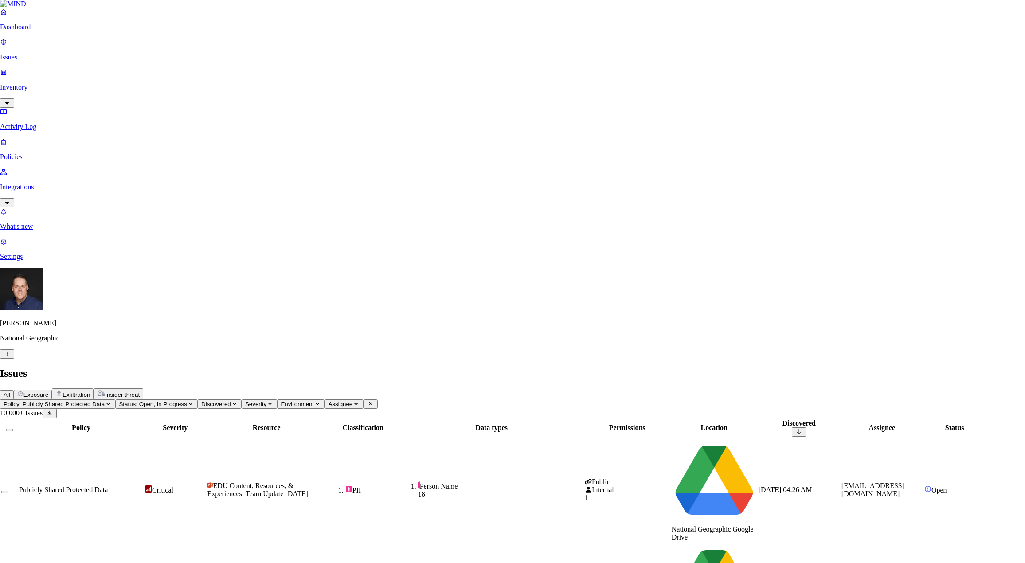
select select "Issue Remediated"
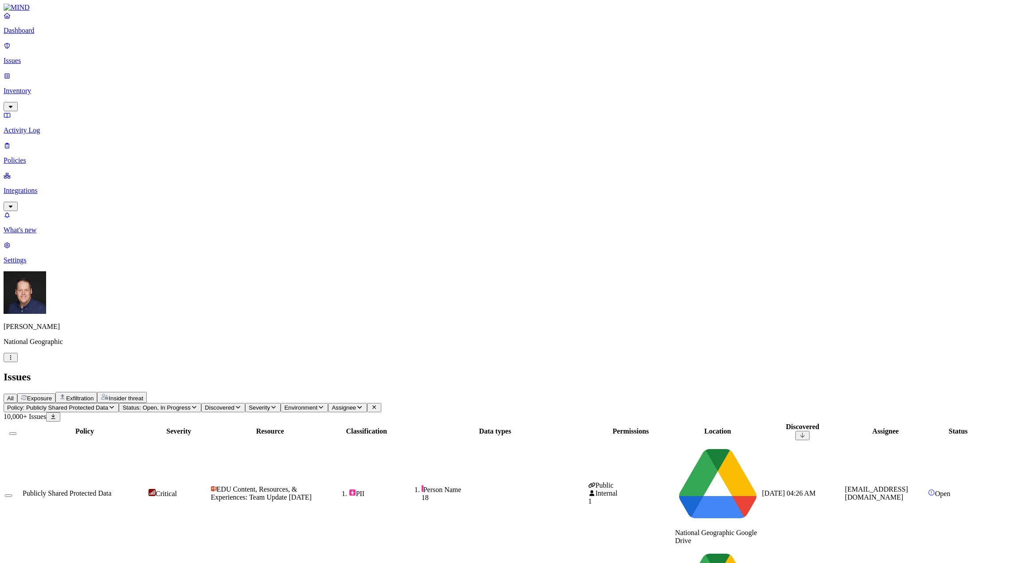
scroll to position [85, 0]
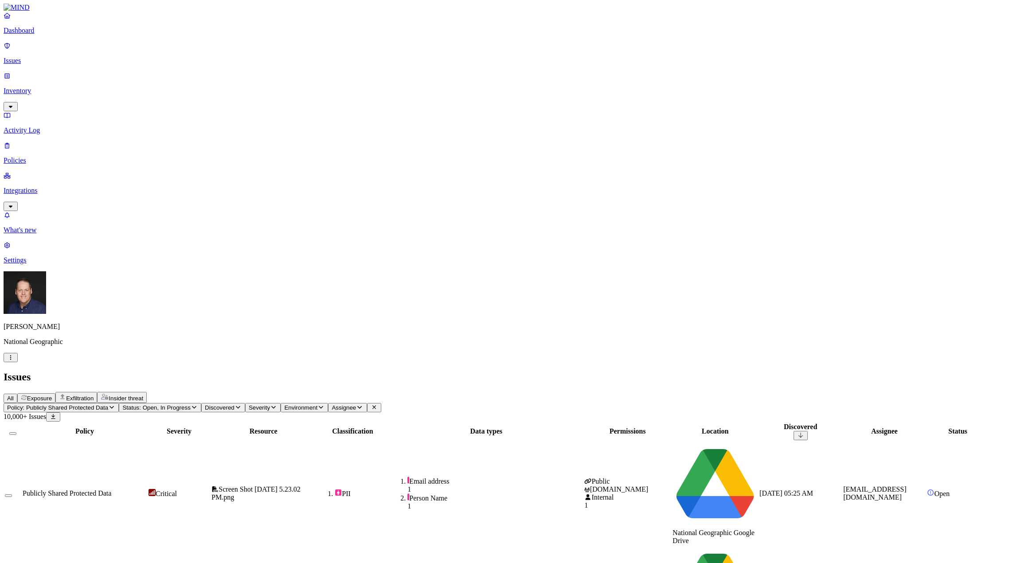
drag, startPoint x: 780, startPoint y: 8, endPoint x: 906, endPoint y: 252, distance: 274.8
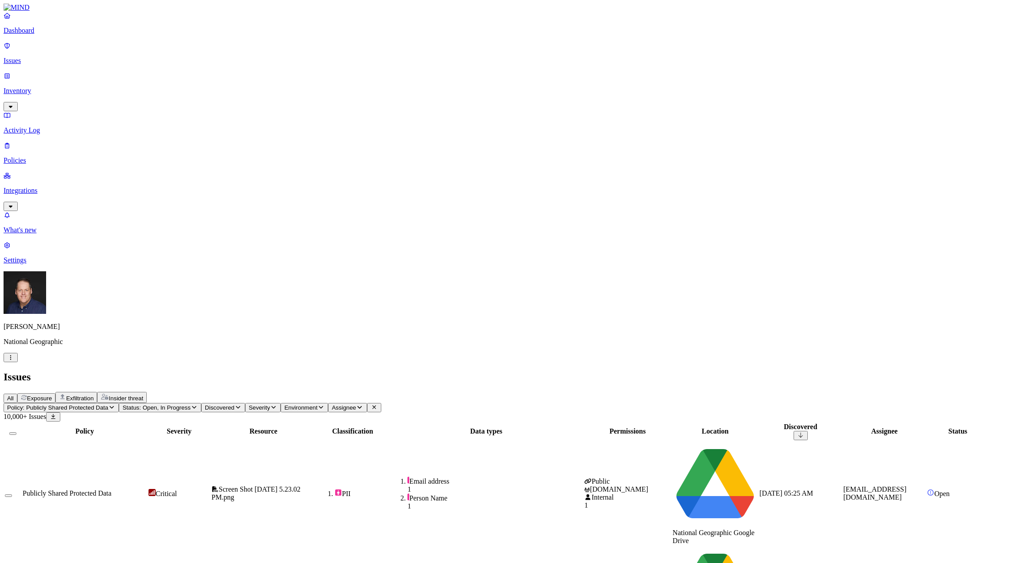
scroll to position [70, 0]
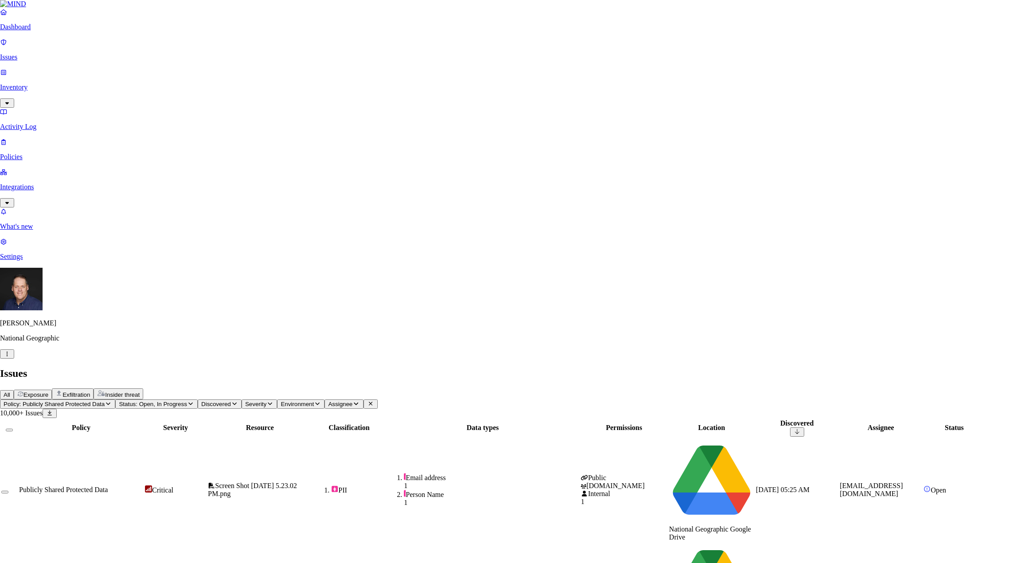
select select "Issue Remediated"
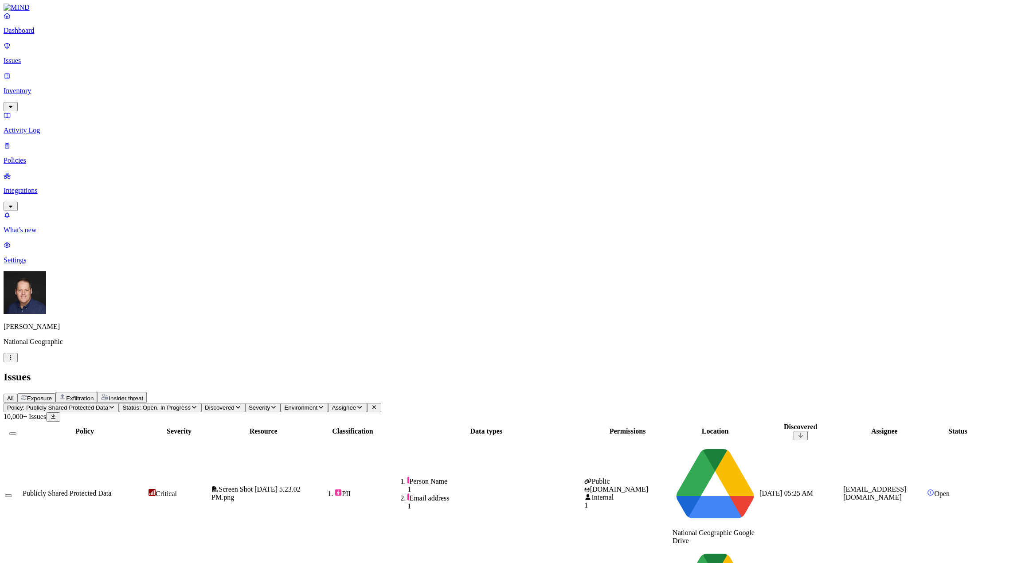
scroll to position [85, 0]
click at [108, 404] on span "Policy: Publicly Shared Protected Data" at bounding box center [57, 407] width 101 height 7
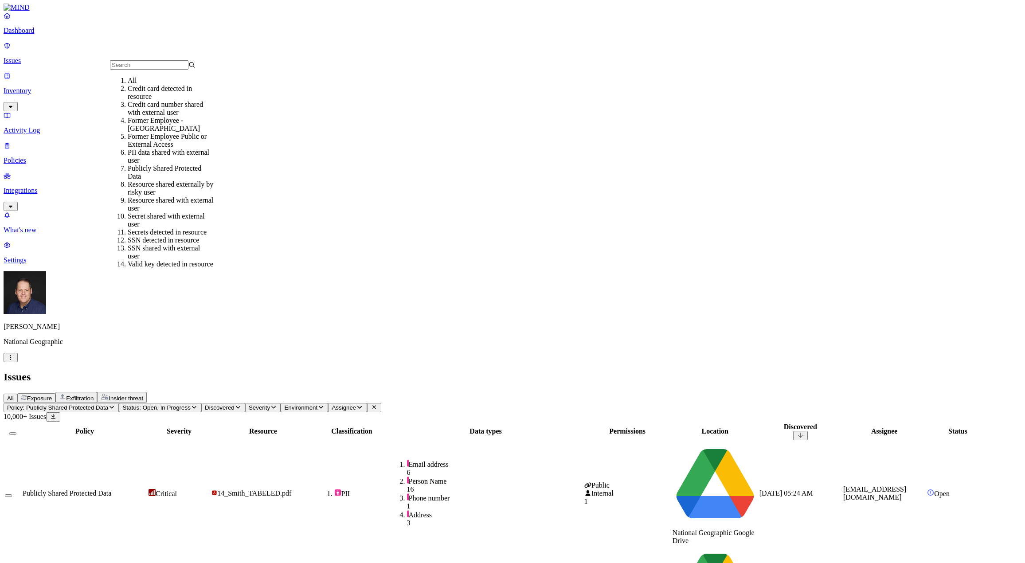
scroll to position [47, 0]
click at [184, 260] on div "Valid key detected in resource" at bounding box center [171, 264] width 86 height 8
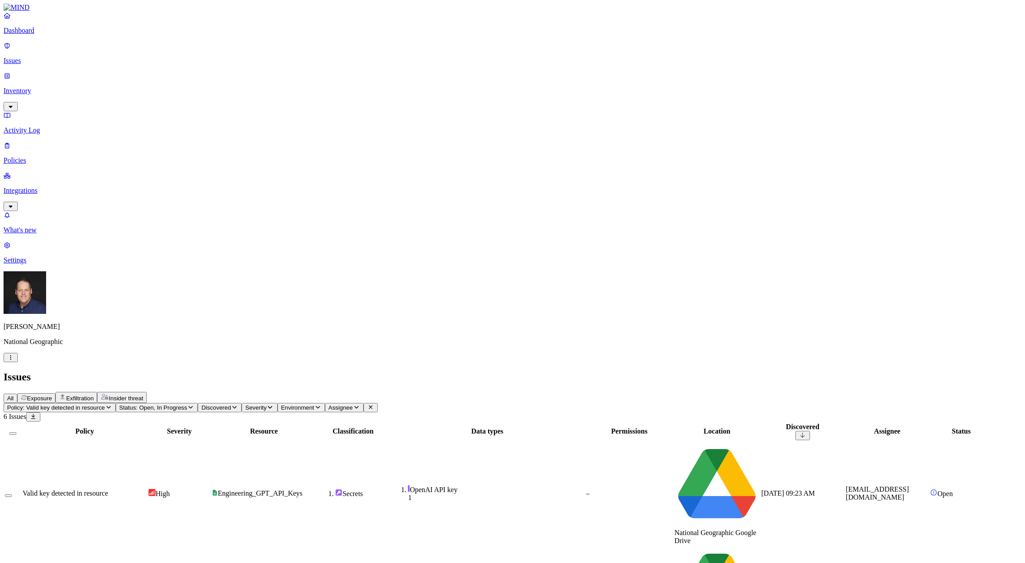
click at [108, 489] on span "Valid key detected in resource" at bounding box center [66, 493] width 86 height 8
click at [116, 403] on button "Policy: Valid key detected in resource" at bounding box center [60, 407] width 112 height 9
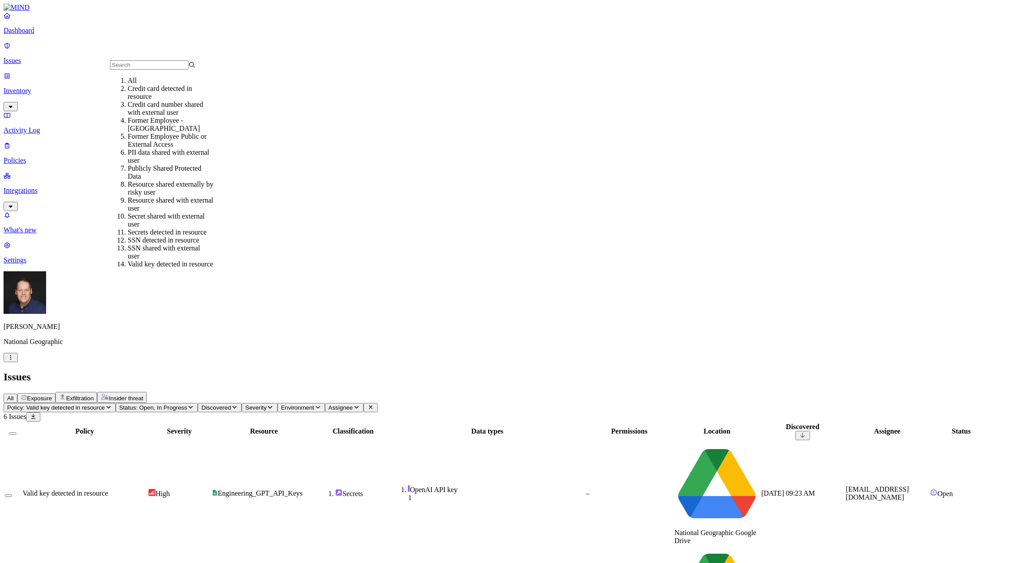
click at [202, 176] on div "Publicly Shared Protected Data" at bounding box center [171, 172] width 86 height 16
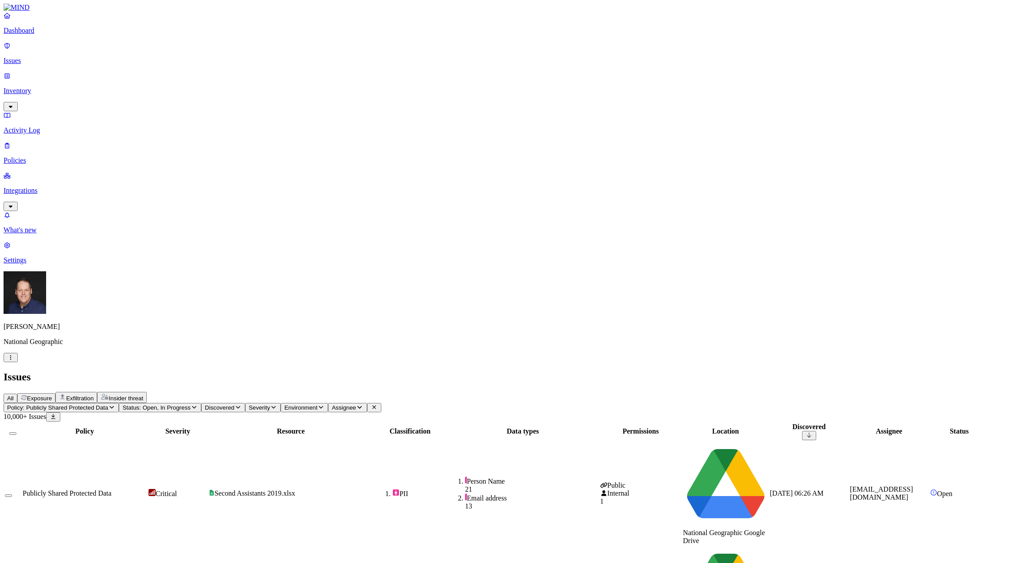
click at [108, 404] on span "Policy: Publicly Shared Protected Data" at bounding box center [57, 407] width 101 height 7
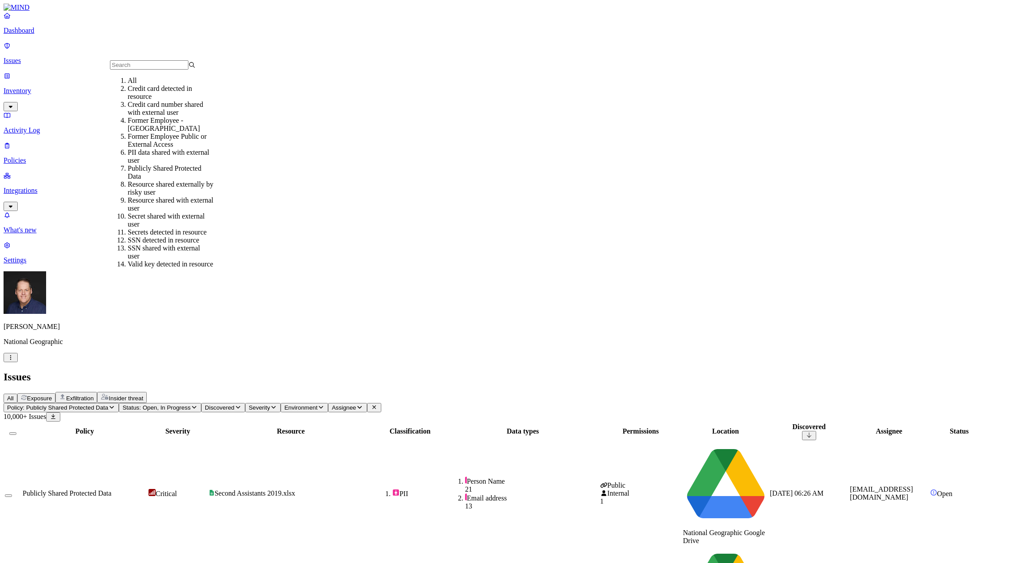
click at [204, 143] on div "Former Employee Public or External Access" at bounding box center [171, 141] width 86 height 16
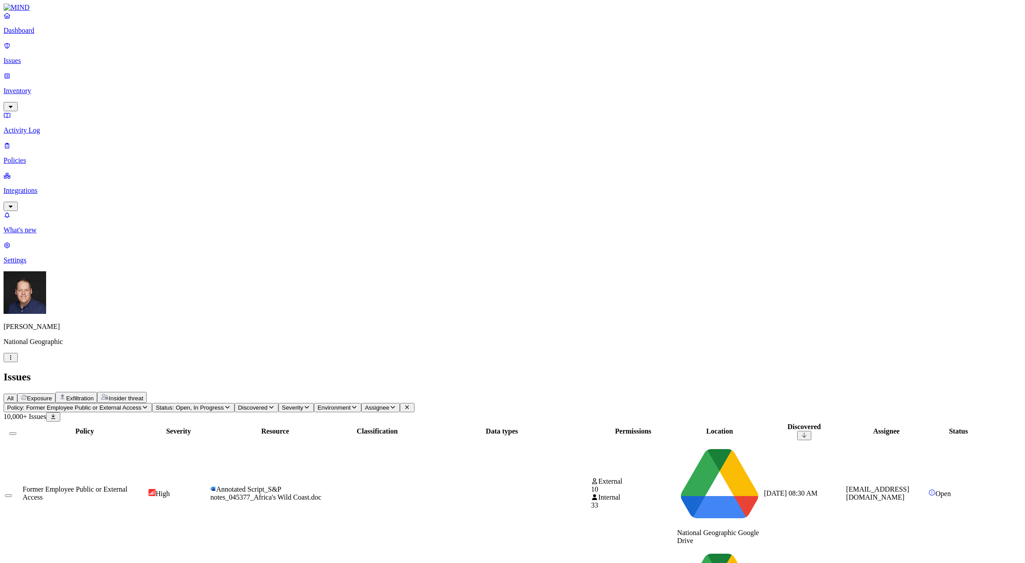
click at [141, 404] on span "Policy: Former Employee Public or External Access" at bounding box center [74, 407] width 134 height 7
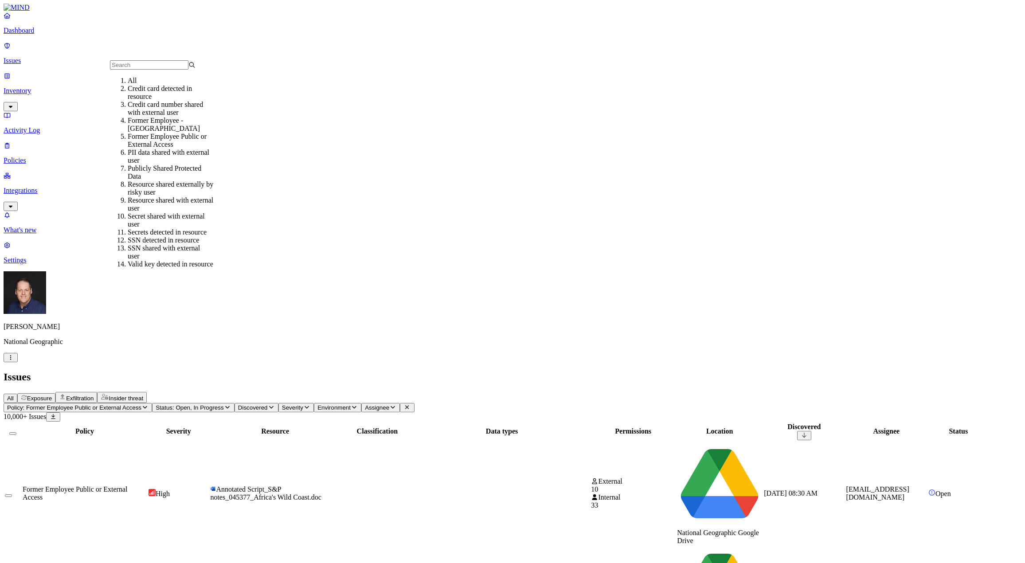
click at [192, 173] on div "Publicly Shared Protected Data" at bounding box center [171, 172] width 86 height 16
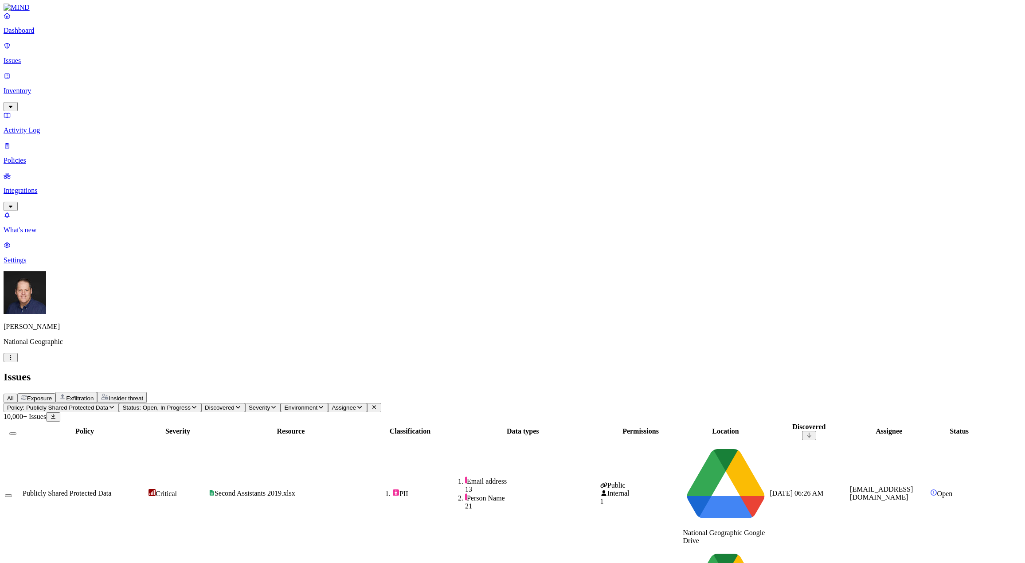
click at [48, 87] on p "Inventory" at bounding box center [513, 91] width 1018 height 8
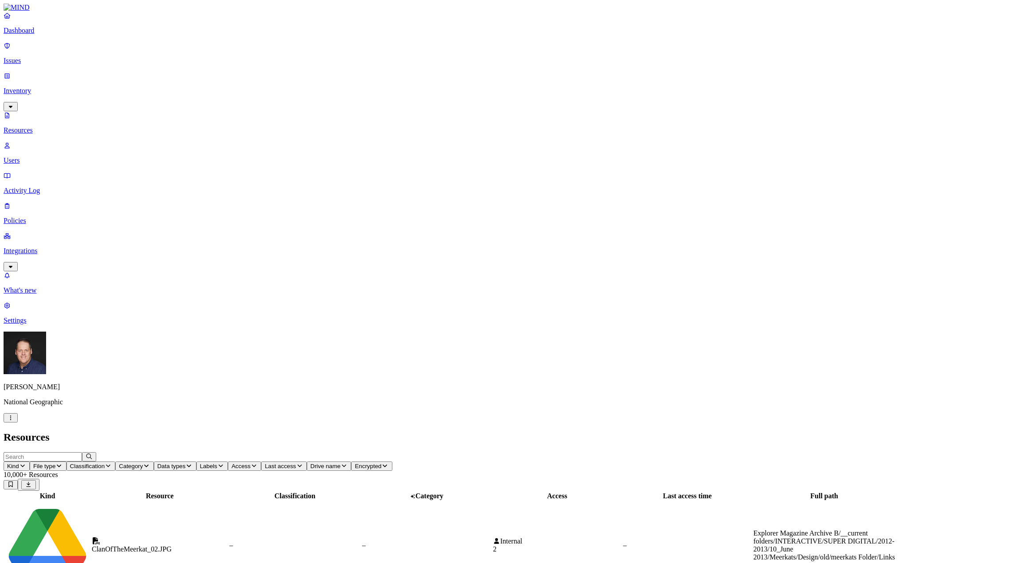
click at [250, 463] on span "Access" at bounding box center [240, 466] width 19 height 7
click at [436, 172] on div "Public" at bounding box center [436, 184] width 0 height 24
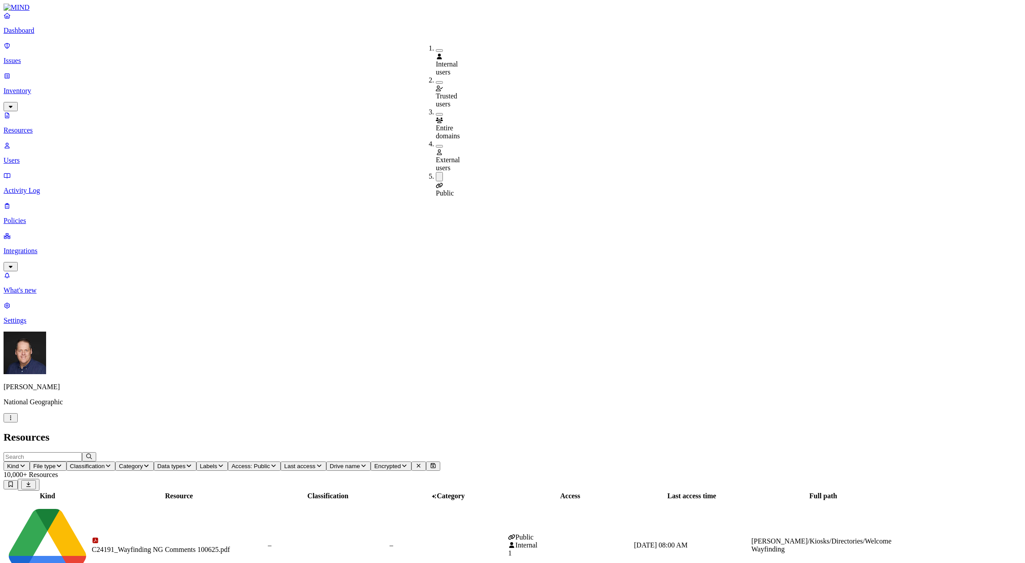
click at [217, 463] on span "Labels" at bounding box center [208, 466] width 17 height 7
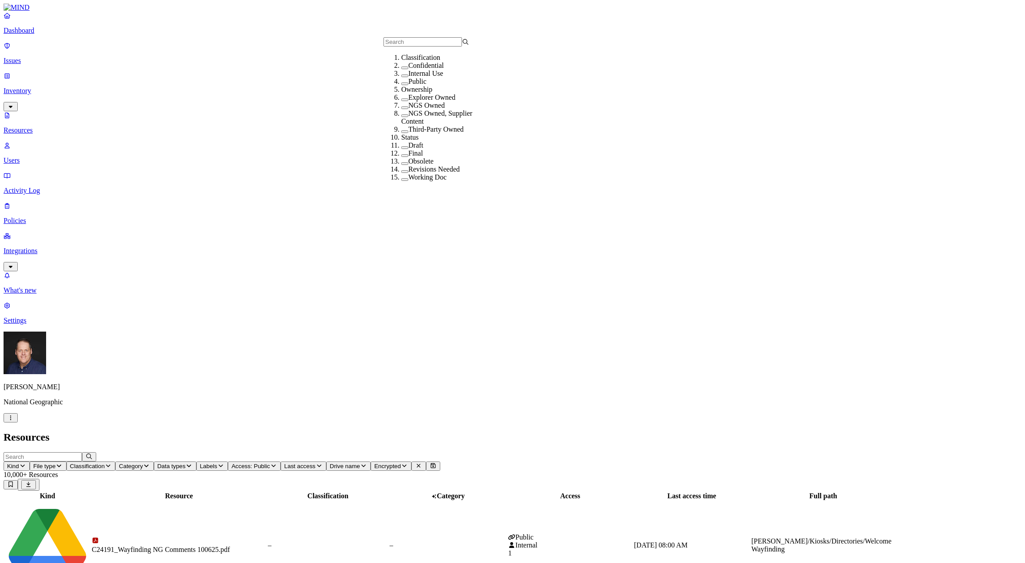
click at [434, 431] on header "Resources" at bounding box center [513, 437] width 1018 height 12
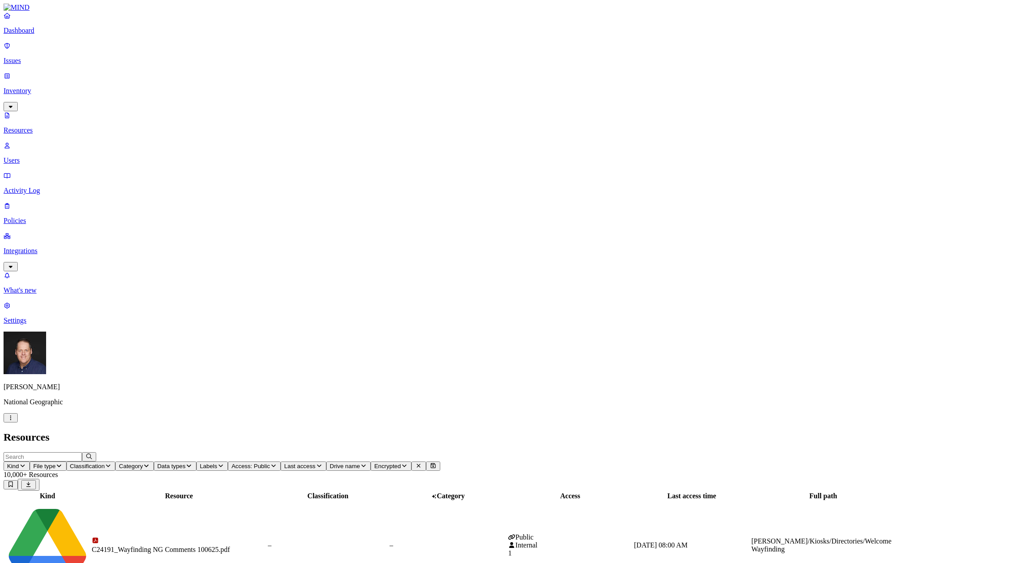
click at [186, 463] on span "Data types" at bounding box center [171, 466] width 28 height 7
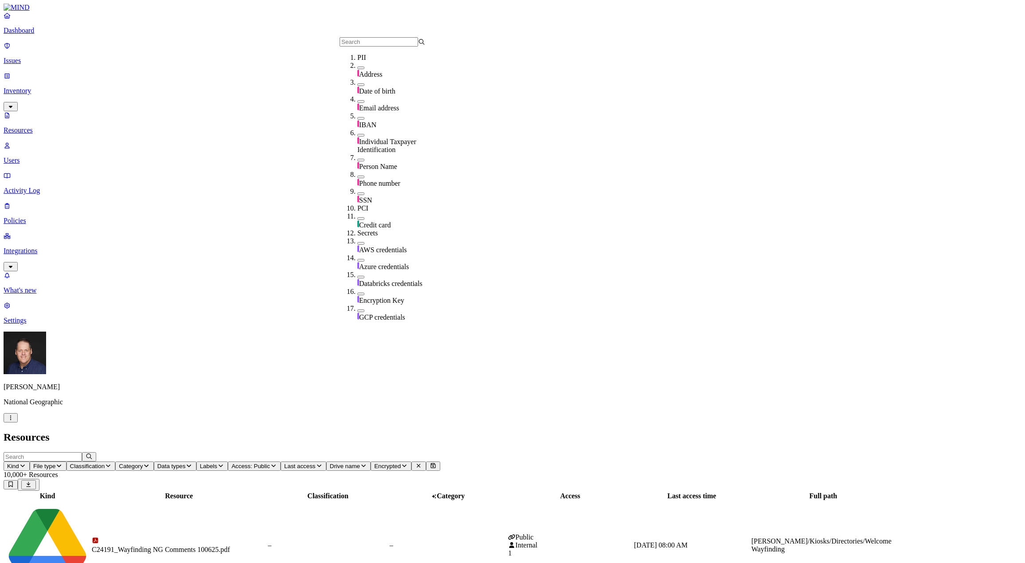
click at [357, 192] on button "button" at bounding box center [360, 193] width 7 height 3
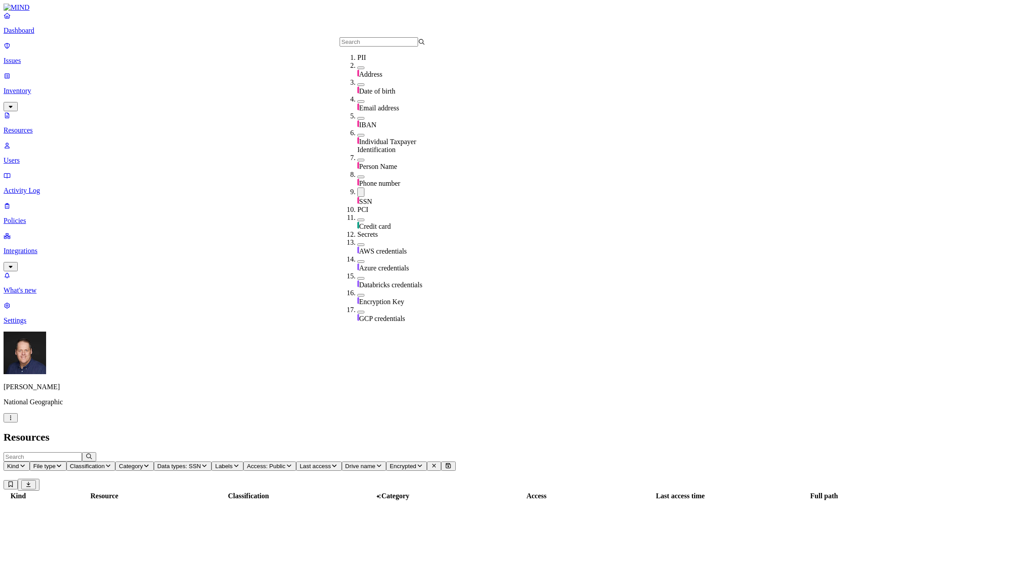
click at [357, 219] on button "button" at bounding box center [360, 220] width 7 height 3
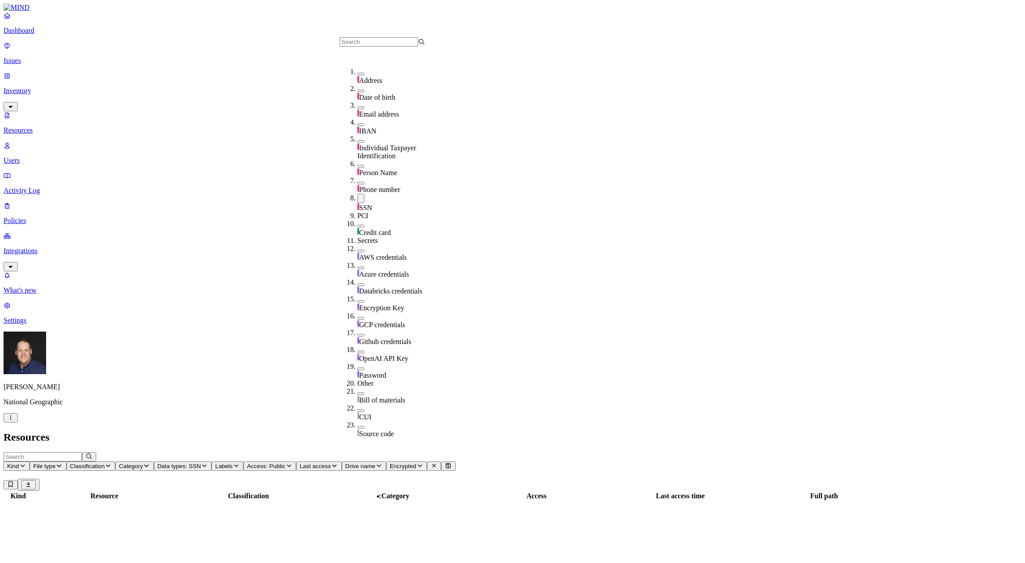
scroll to position [89, 0]
click at [357, 225] on button "button" at bounding box center [360, 226] width 7 height 3
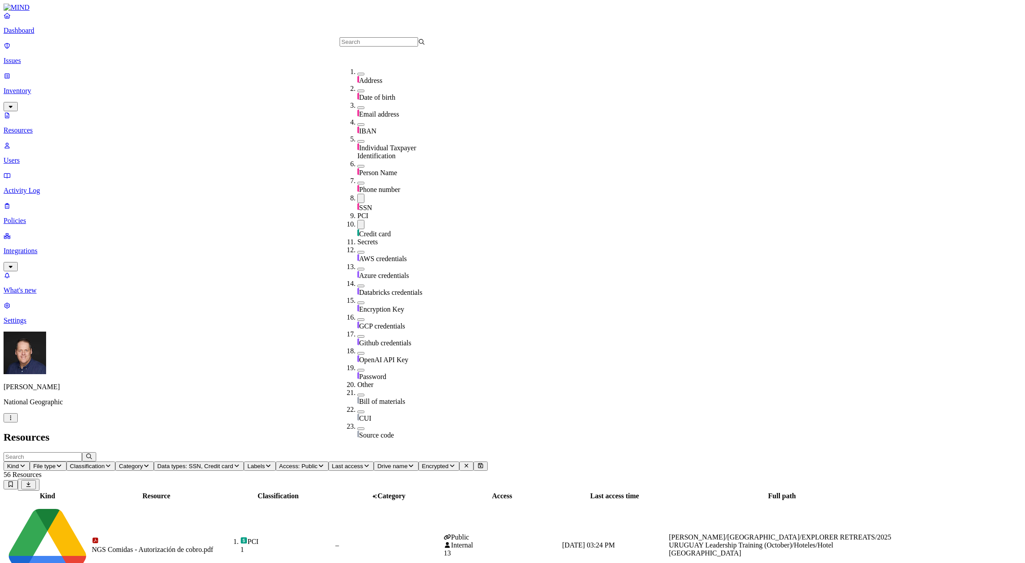
click at [199, 546] on div "NGS Comidas - Autorización de cobro.pdf" at bounding box center [156, 550] width 129 height 8
